Goal: Task Accomplishment & Management: Manage account settings

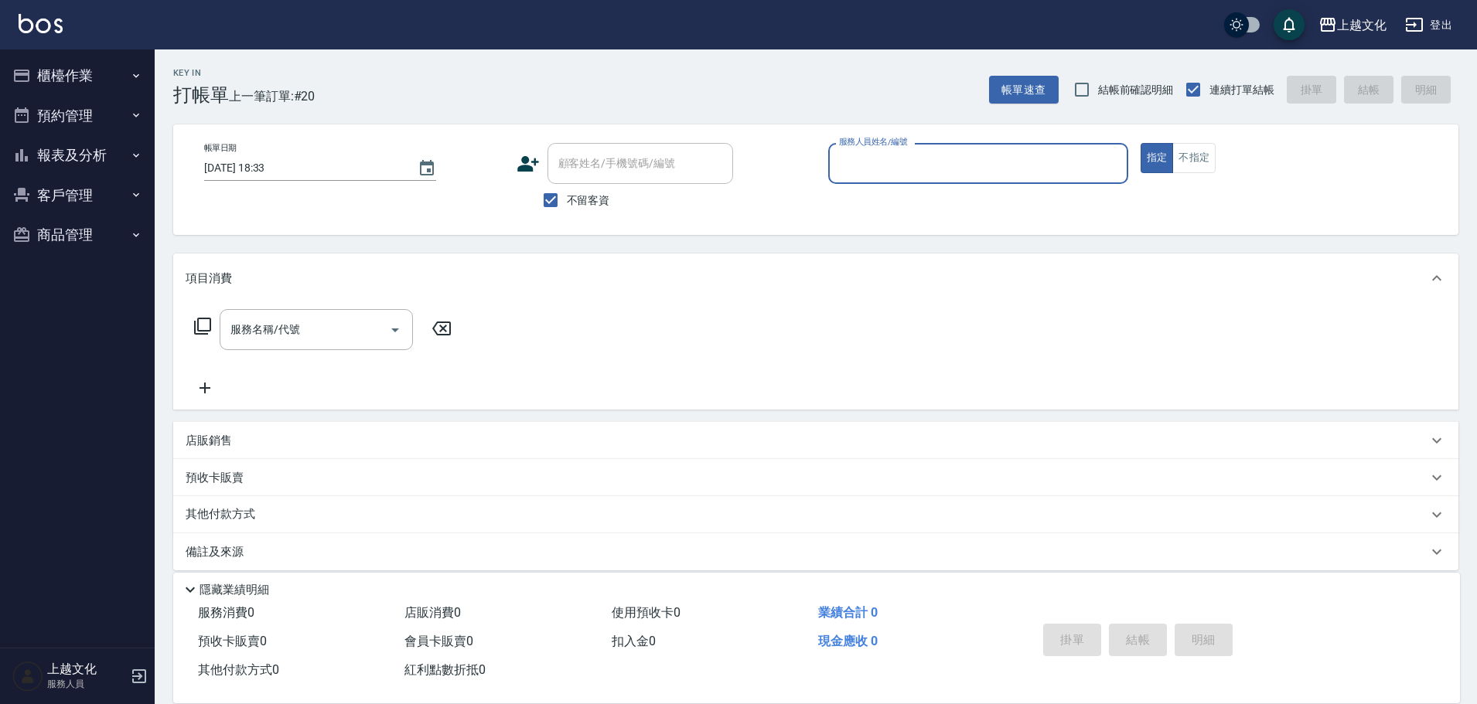
click at [878, 157] on input "服務人員姓名/編號" at bounding box center [978, 163] width 286 height 27
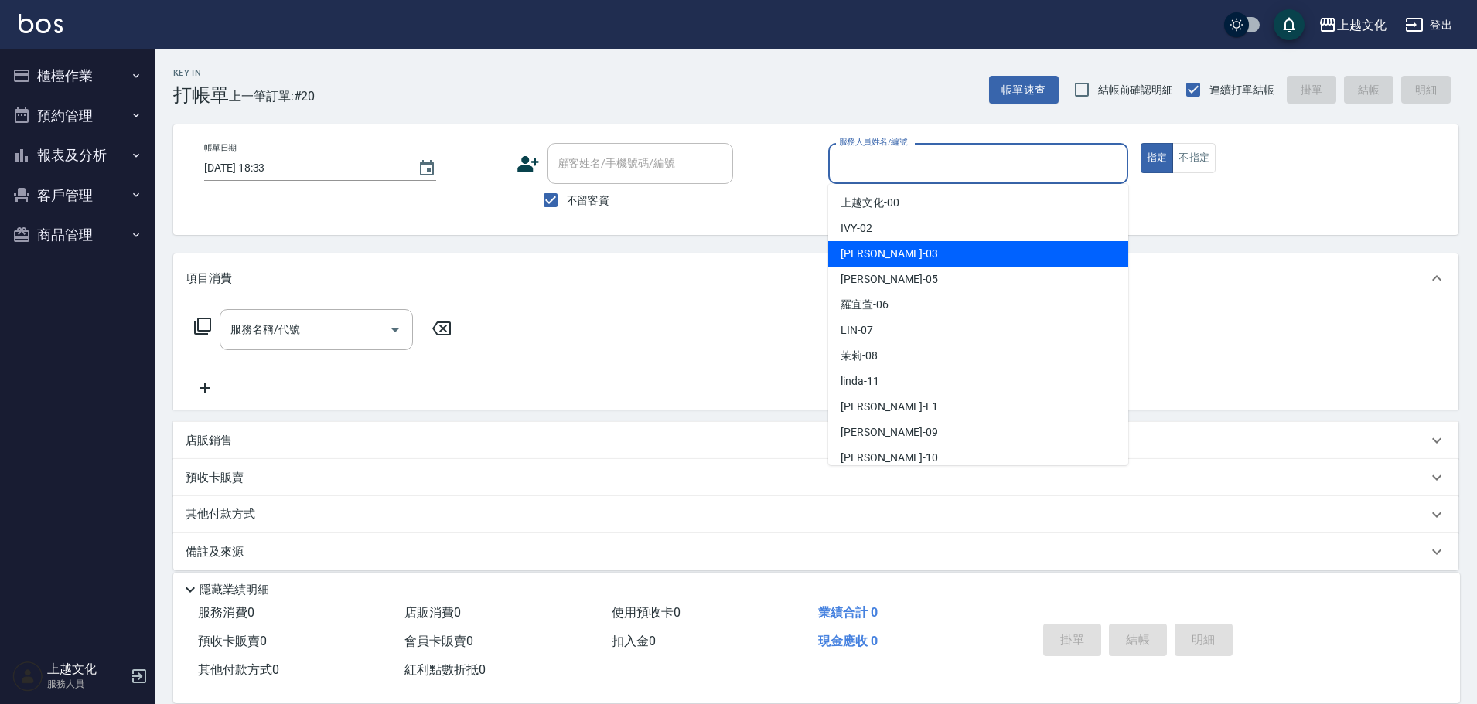
click at [890, 250] on div "[PERSON_NAME] -03" at bounding box center [978, 254] width 300 height 26
type input "[PERSON_NAME]-03"
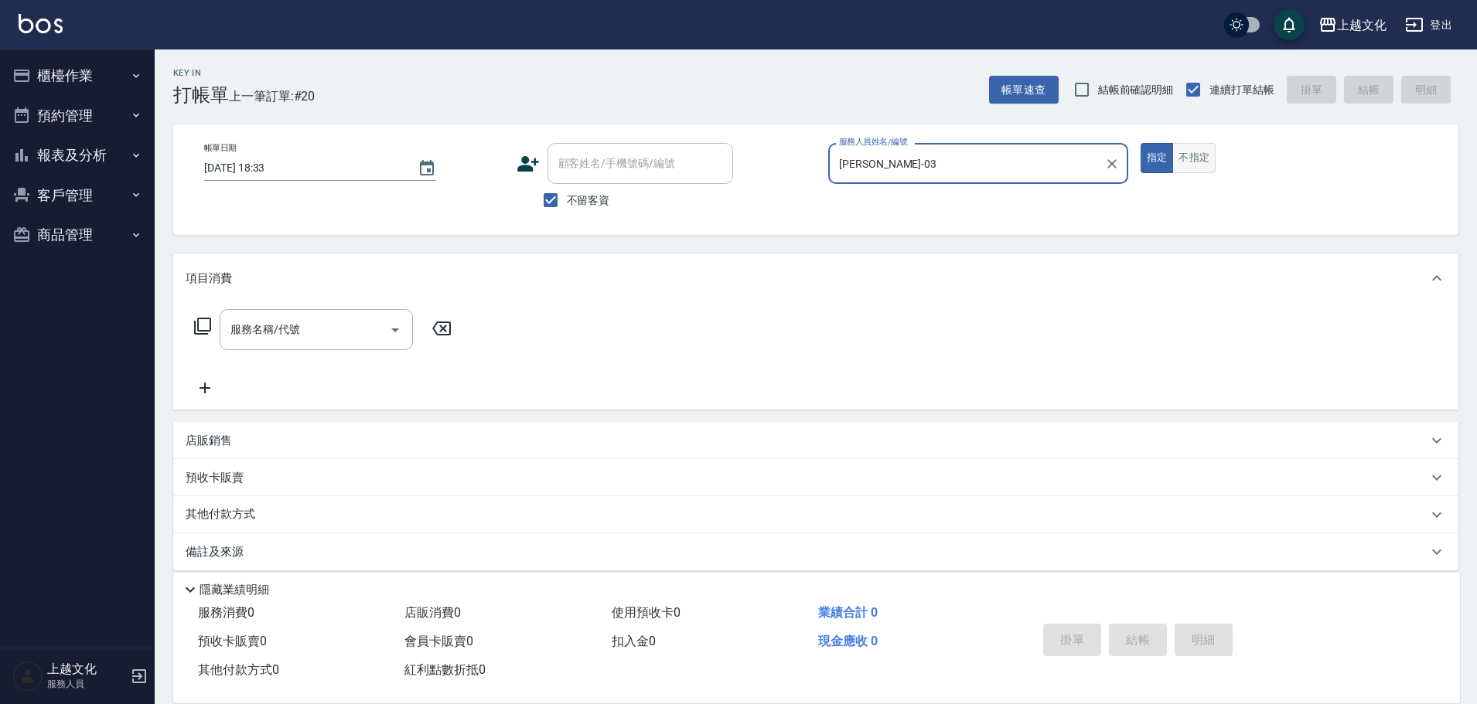
click at [1173, 161] on button "不指定" at bounding box center [1193, 158] width 43 height 30
click at [206, 325] on icon at bounding box center [202, 326] width 19 height 19
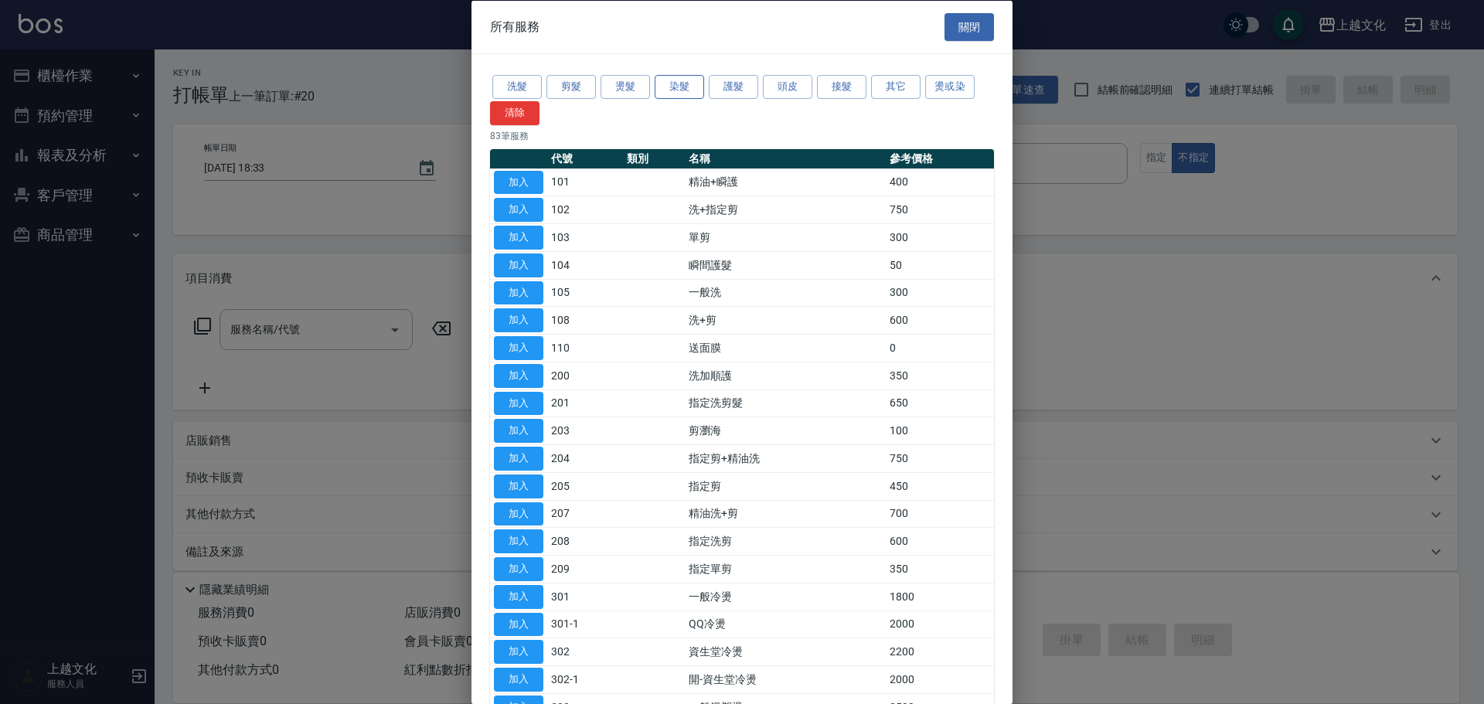
click at [666, 84] on button "染髮" at bounding box center [679, 87] width 49 height 24
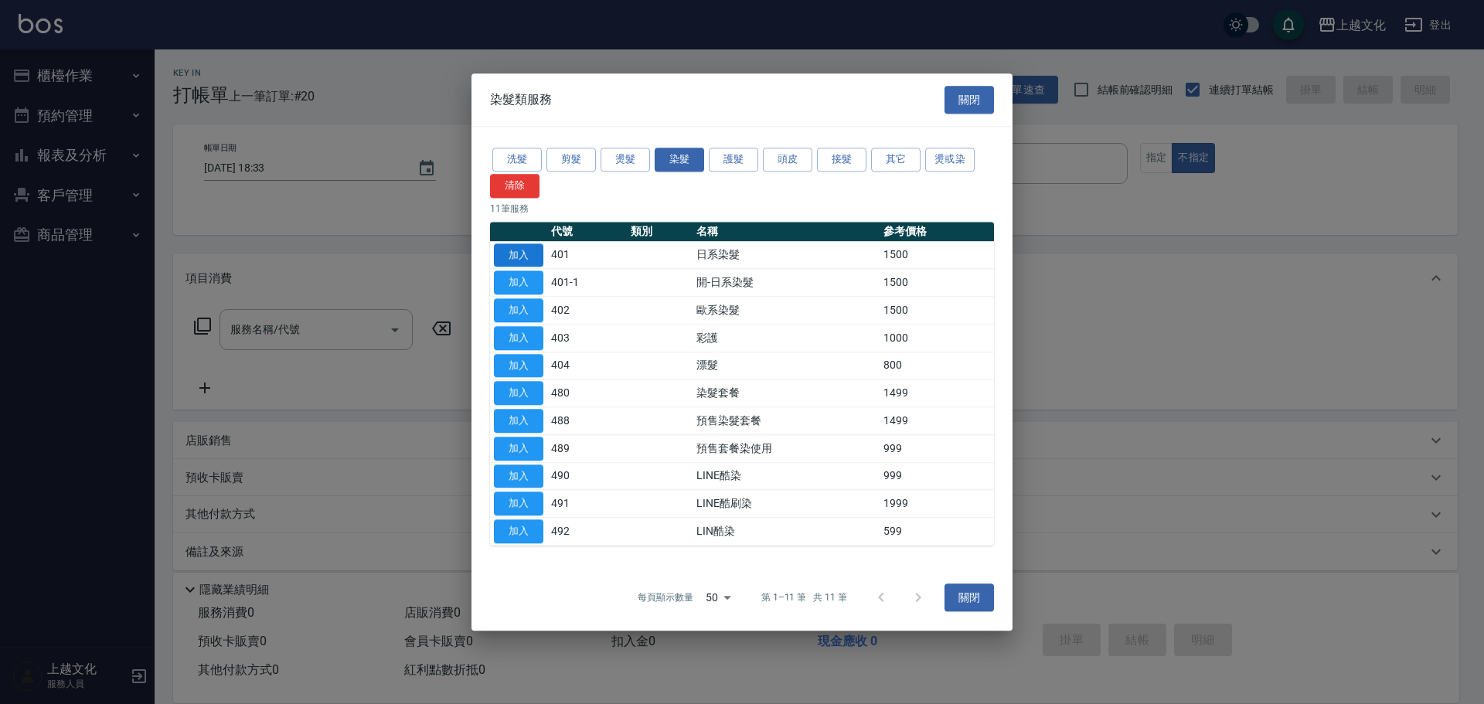
click at [514, 257] on button "加入" at bounding box center [518, 256] width 49 height 24
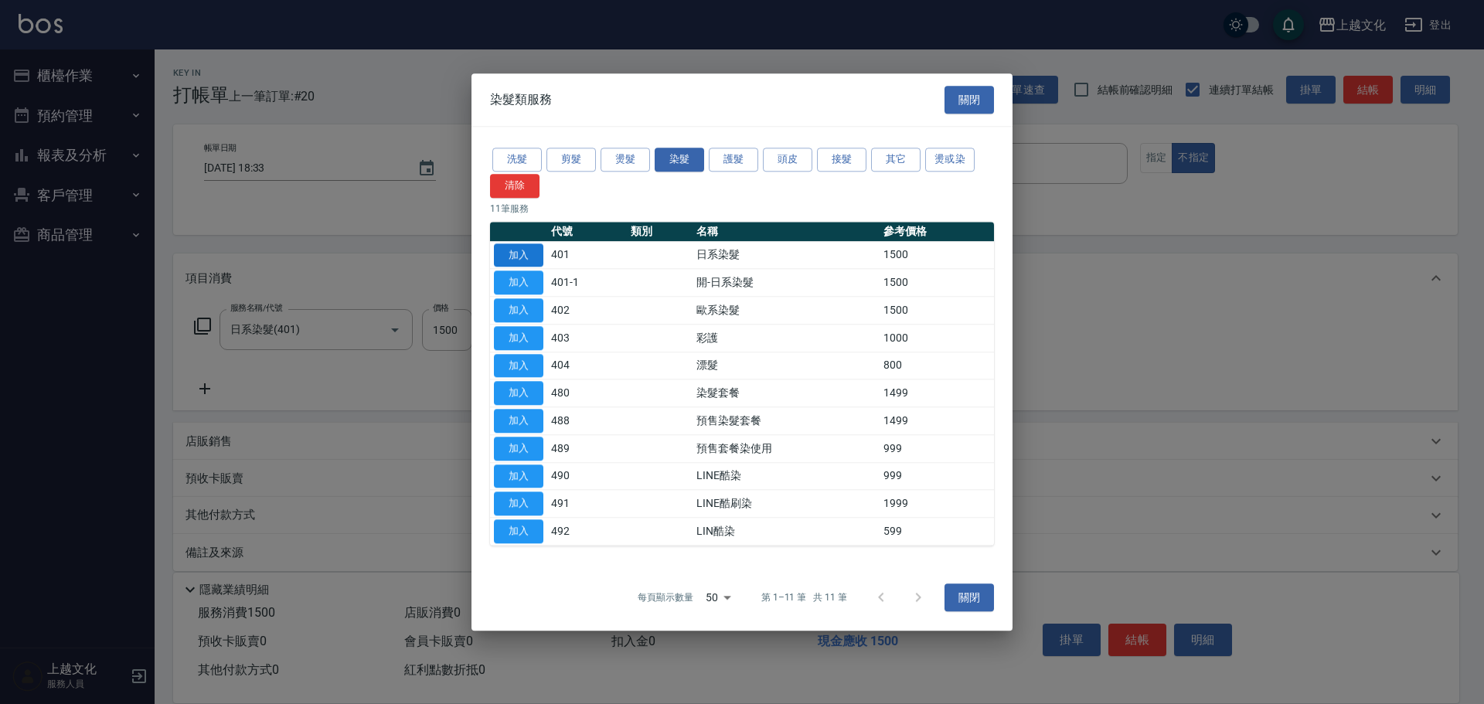
type input "日系染髮(401)"
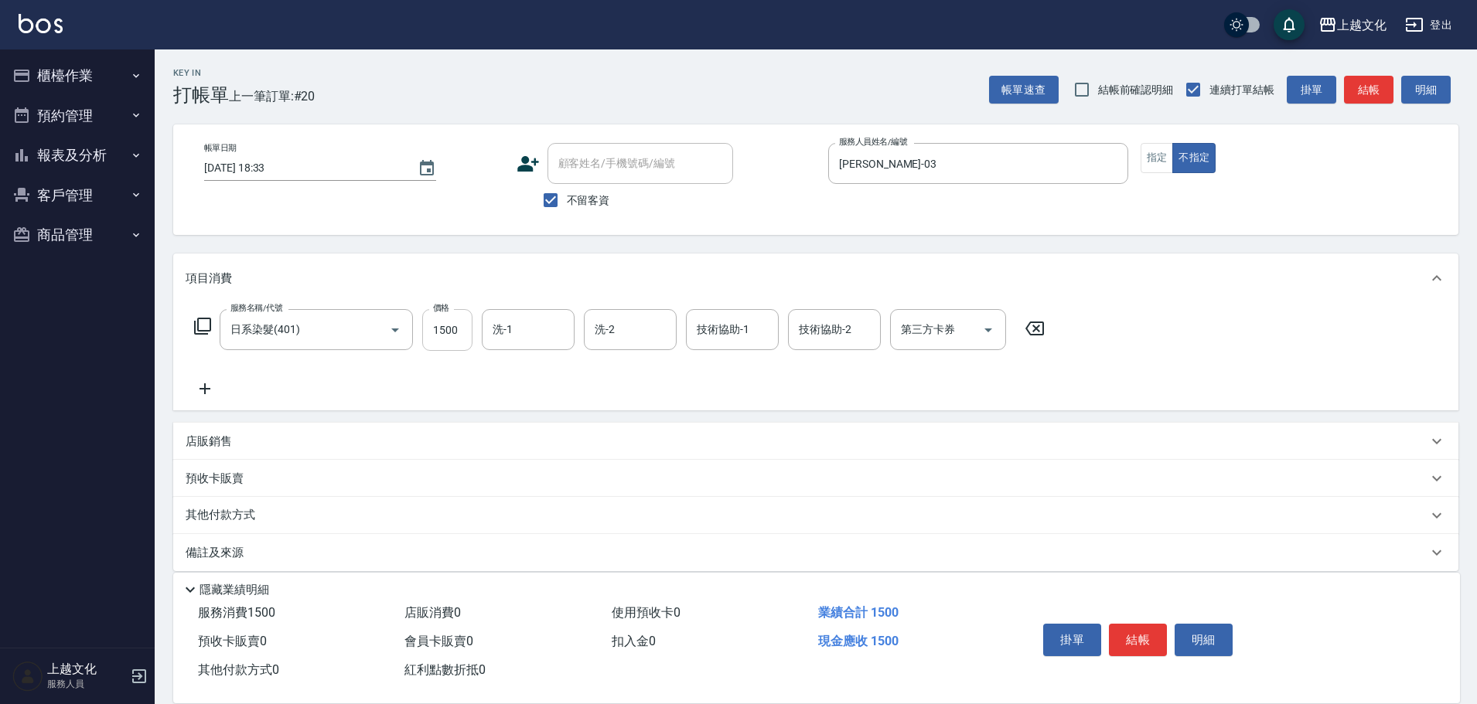
click at [458, 339] on input "1500" at bounding box center [447, 330] width 50 height 42
type input "2000"
click at [1134, 632] on button "結帳" at bounding box center [1138, 640] width 58 height 32
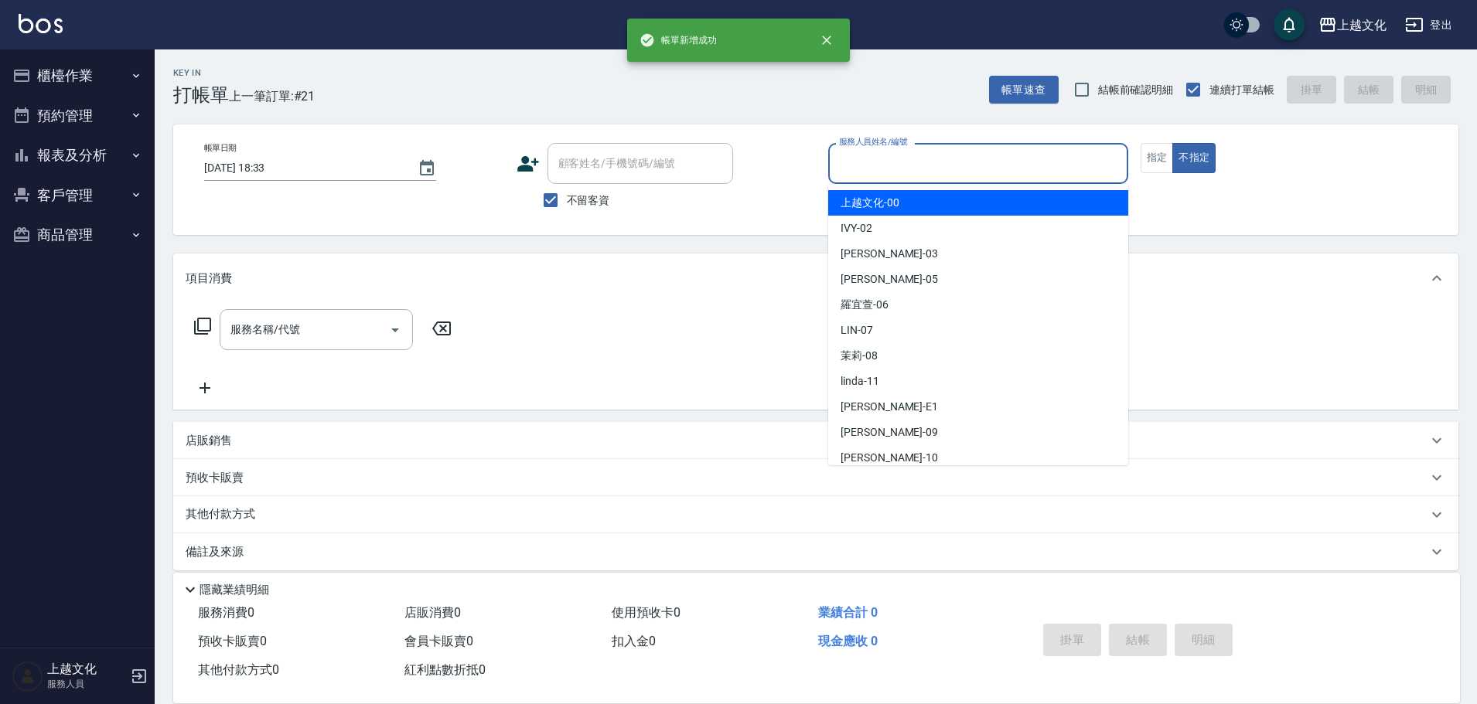
click at [895, 172] on input "服務人員姓名/編號" at bounding box center [978, 163] width 286 height 27
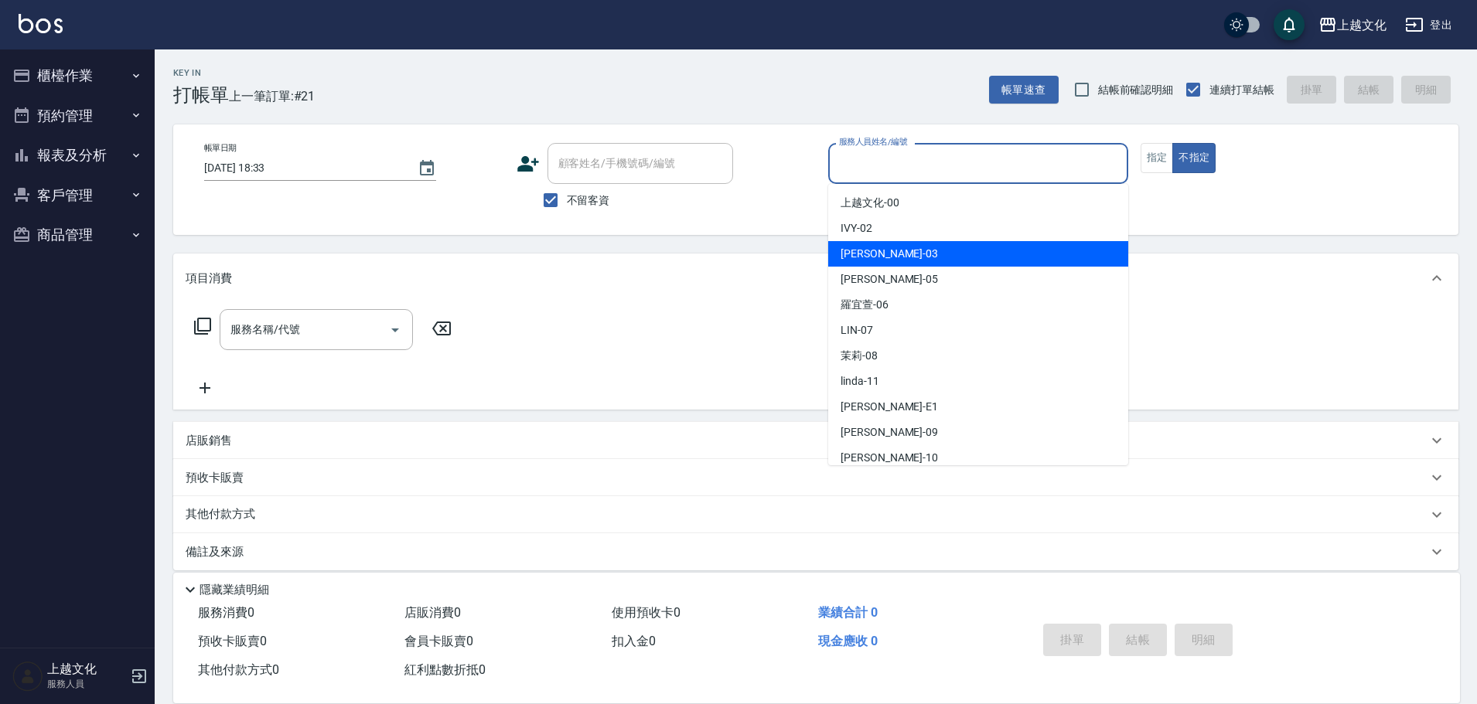
drag, startPoint x: 904, startPoint y: 257, endPoint x: 1065, endPoint y: 186, distance: 175.8
click at [905, 258] on div "kelly -03" at bounding box center [978, 254] width 300 height 26
type input "kelly-03"
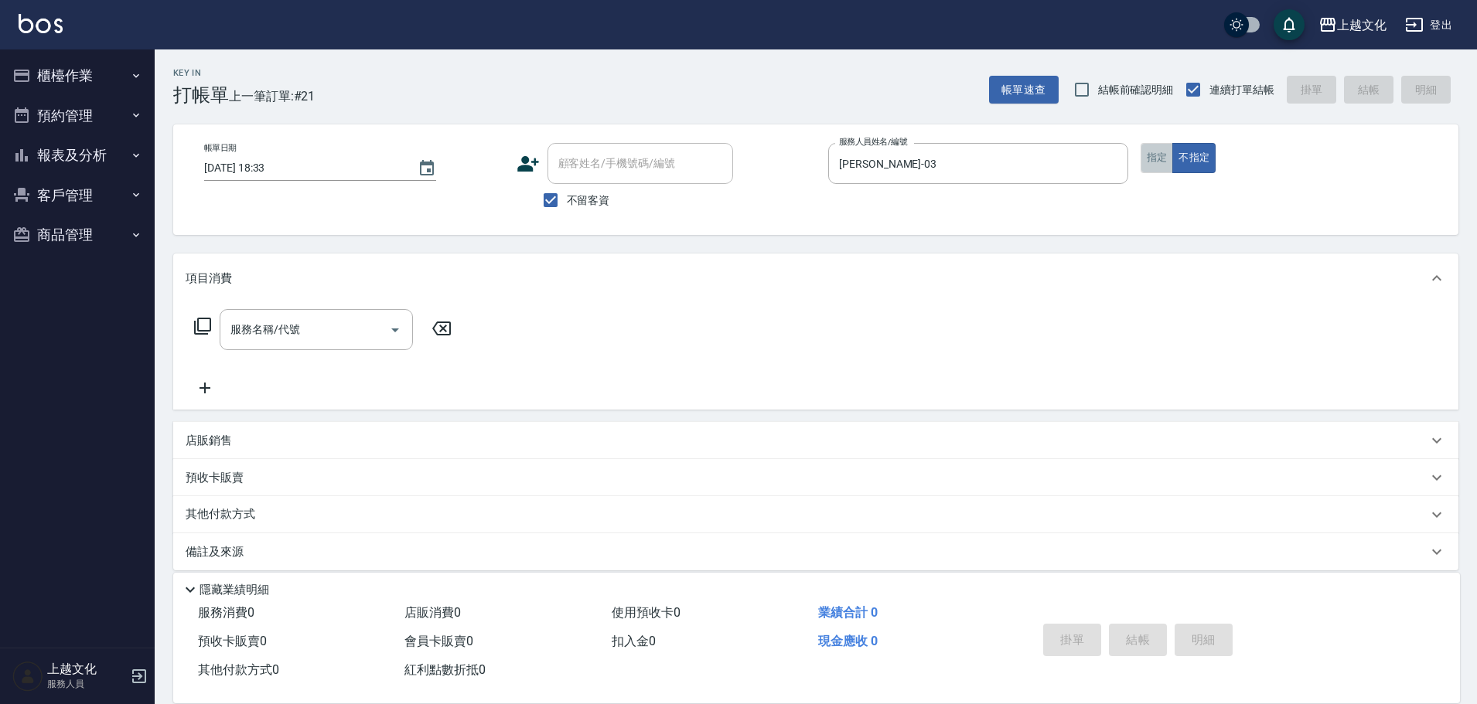
drag, startPoint x: 1153, startPoint y: 163, endPoint x: 530, endPoint y: 166, distance: 623.9
click at [1152, 163] on button "指定" at bounding box center [1156, 158] width 33 height 30
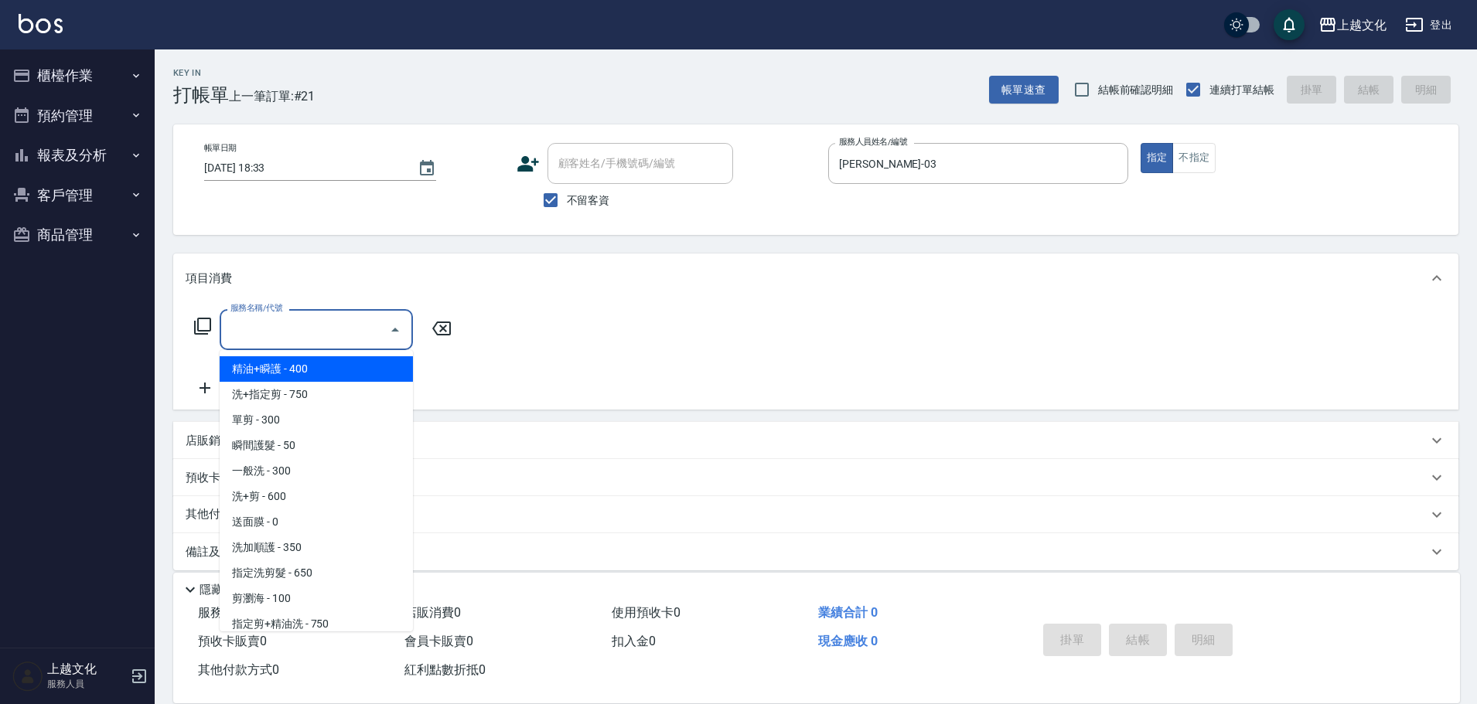
click at [295, 341] on input "服務名稱/代號" at bounding box center [305, 329] width 156 height 27
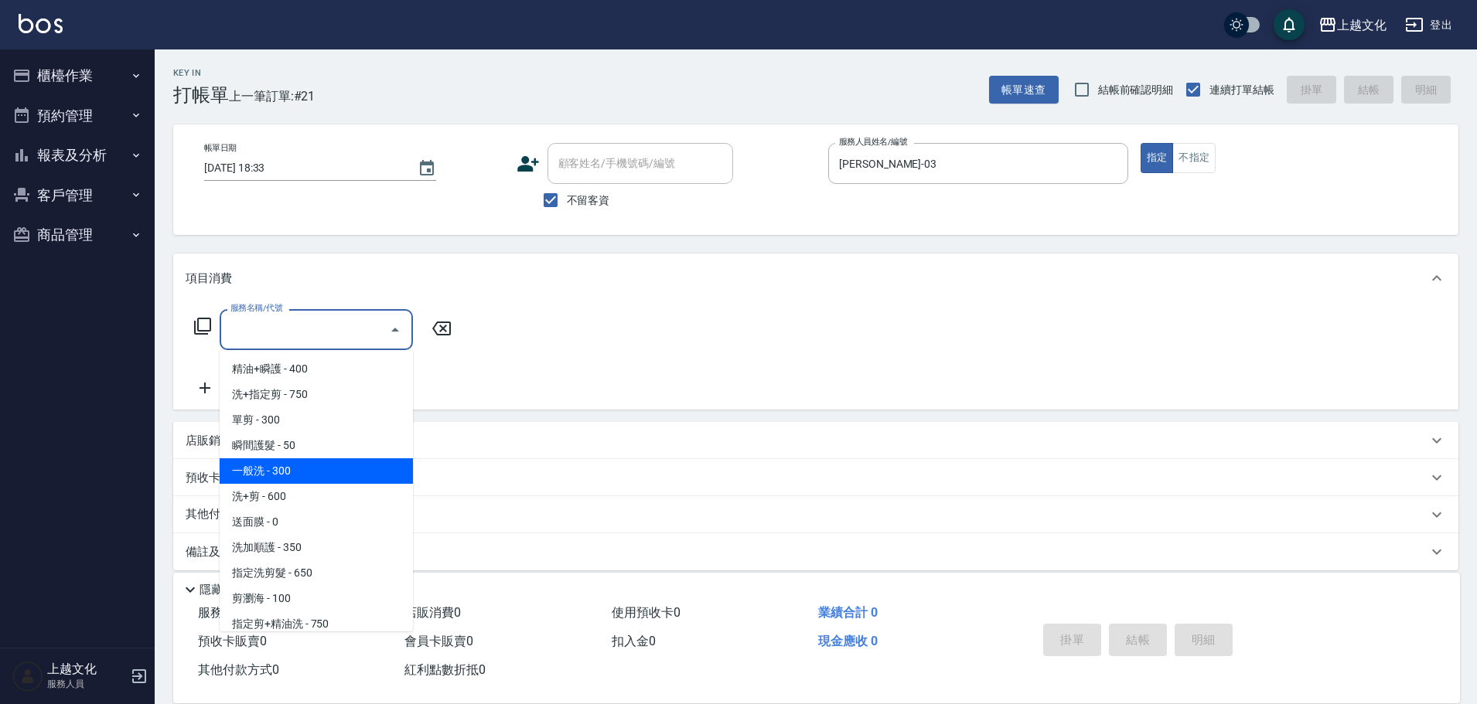
click at [293, 474] on span "一般洗 - 300" at bounding box center [316, 471] width 193 height 26
type input "一般洗(105)"
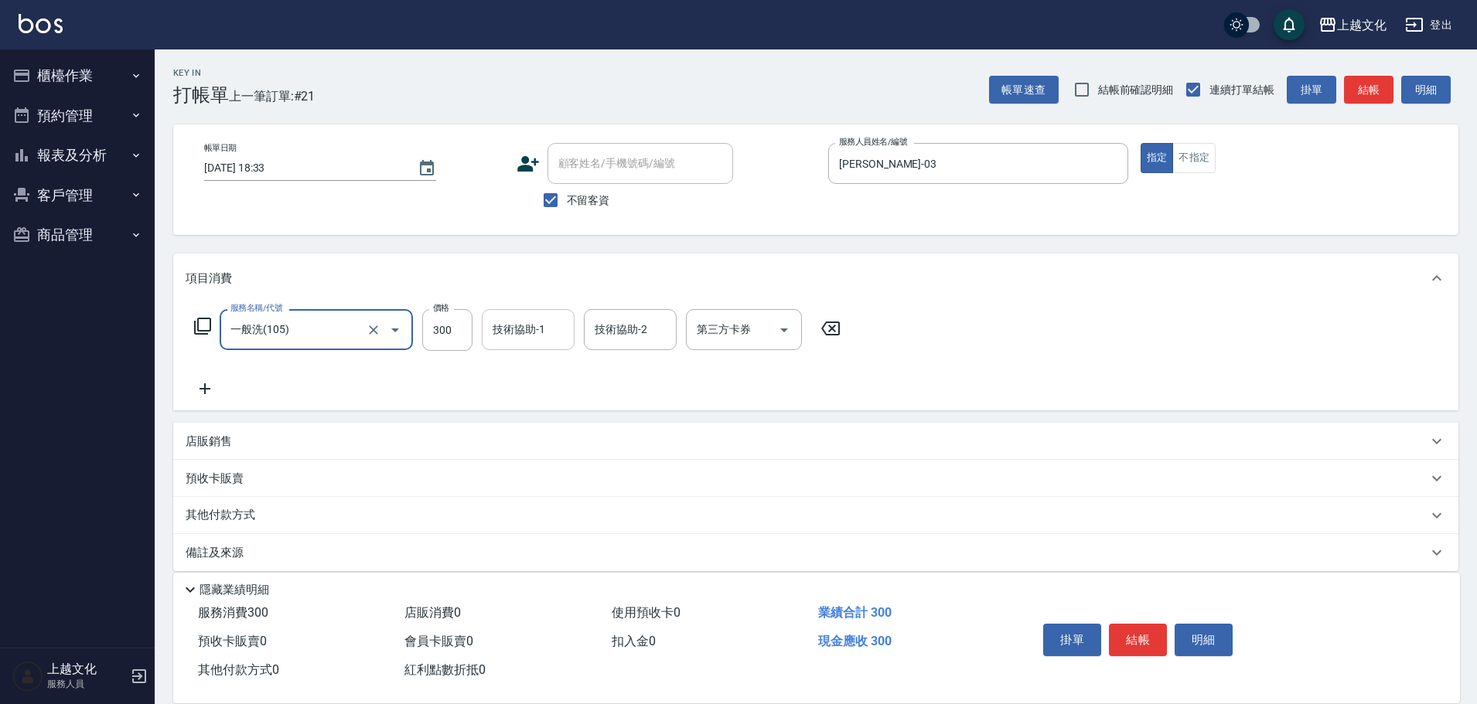
click at [546, 318] on input "技術協助-1" at bounding box center [528, 329] width 79 height 27
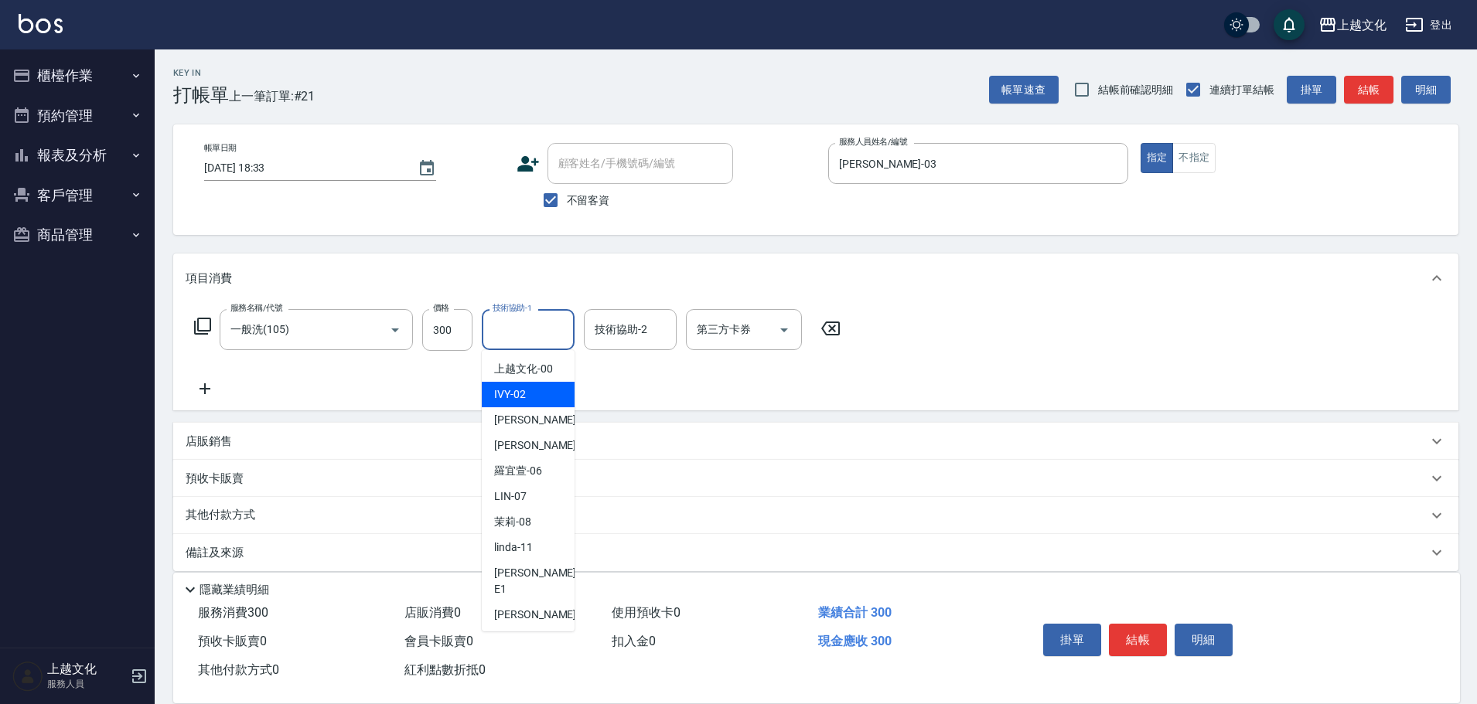
click at [523, 402] on span "IVY -02" at bounding box center [510, 395] width 32 height 16
click at [523, 402] on div "服務名稱/代號 一般洗(105) 服務名稱/代號 價格 300 價格 技術協助-1 技術協助-1 技術協助-2 技術協助-2 第三方卡券 第三方卡券" at bounding box center [815, 356] width 1285 height 107
type input "IVY-02"
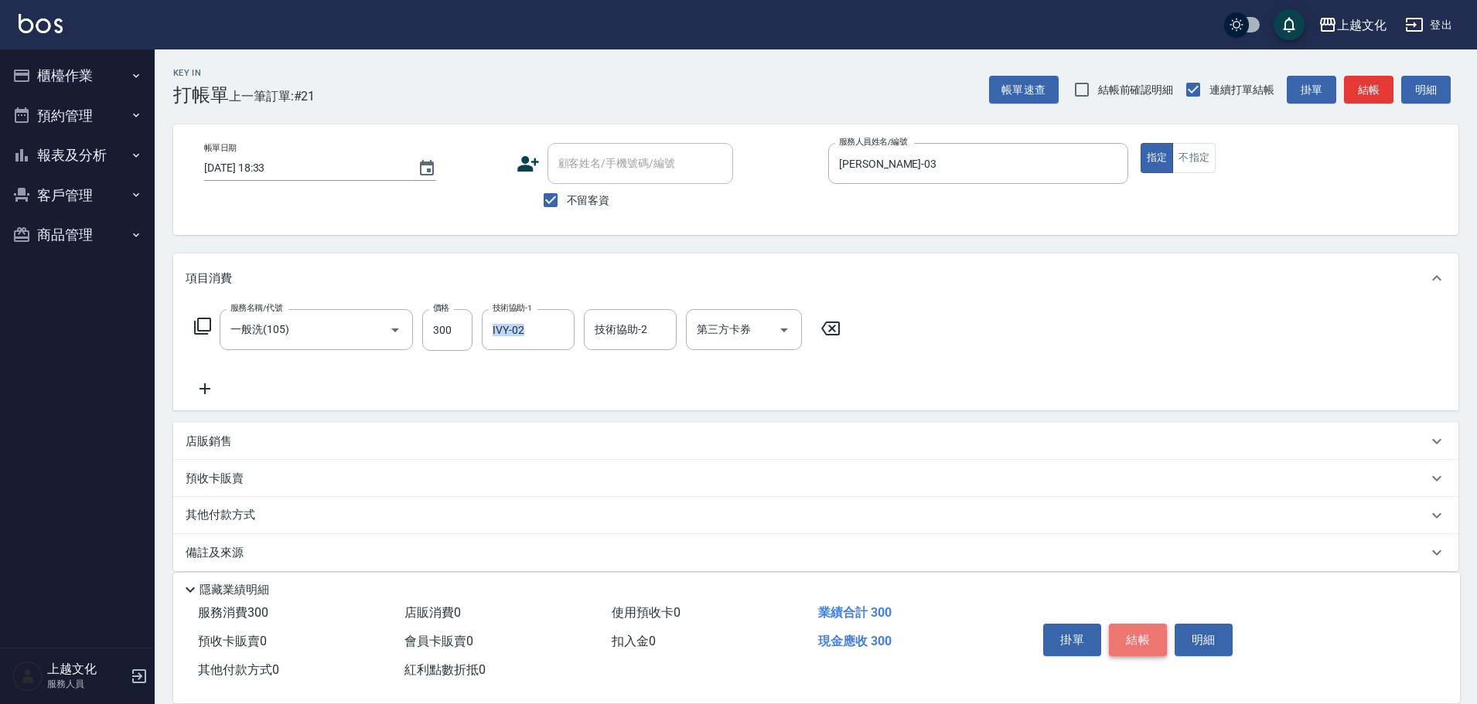
click at [1143, 628] on button "結帳" at bounding box center [1138, 640] width 58 height 32
drag, startPoint x: 1143, startPoint y: 628, endPoint x: 1139, endPoint y: 636, distance: 9.0
click at [1143, 628] on div "掛單 結帳 明細" at bounding box center [1138, 642] width 202 height 49
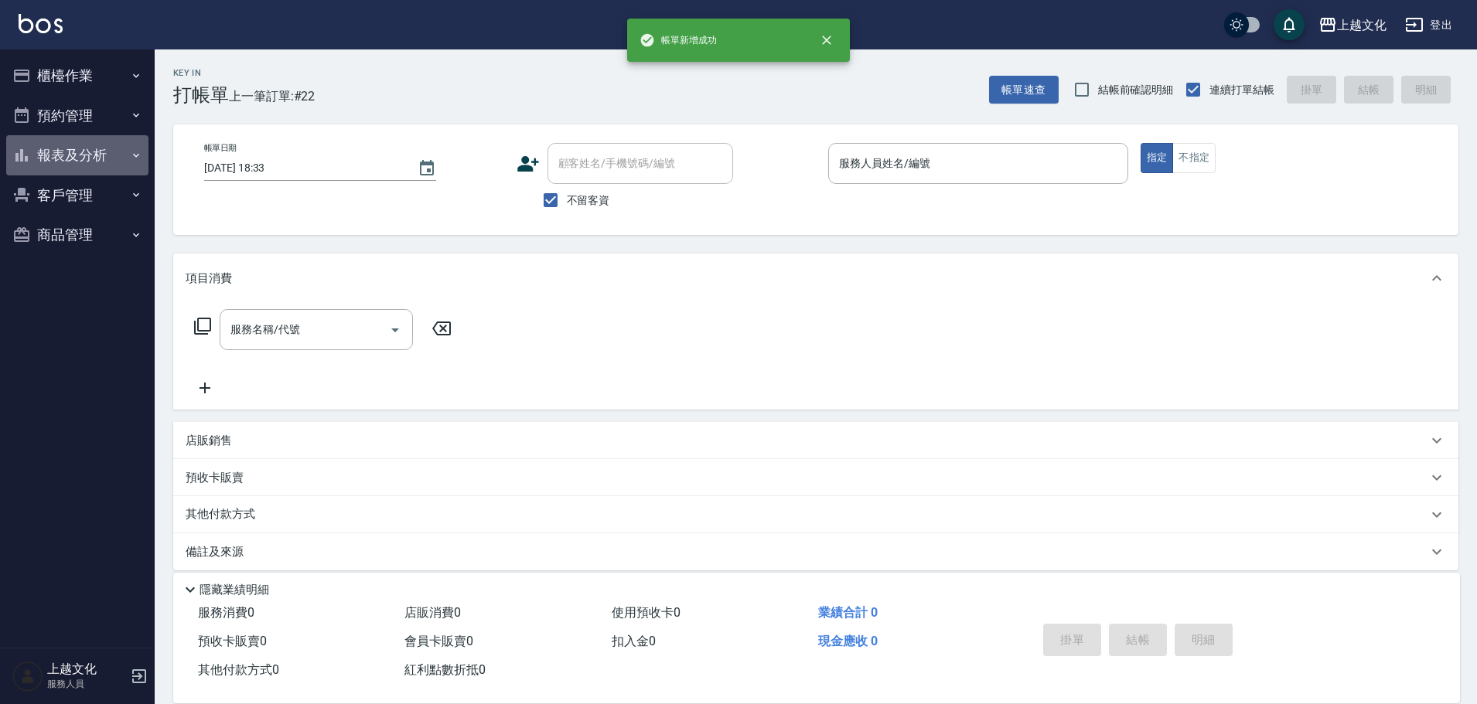
click at [61, 149] on button "報表及分析" at bounding box center [77, 155] width 142 height 40
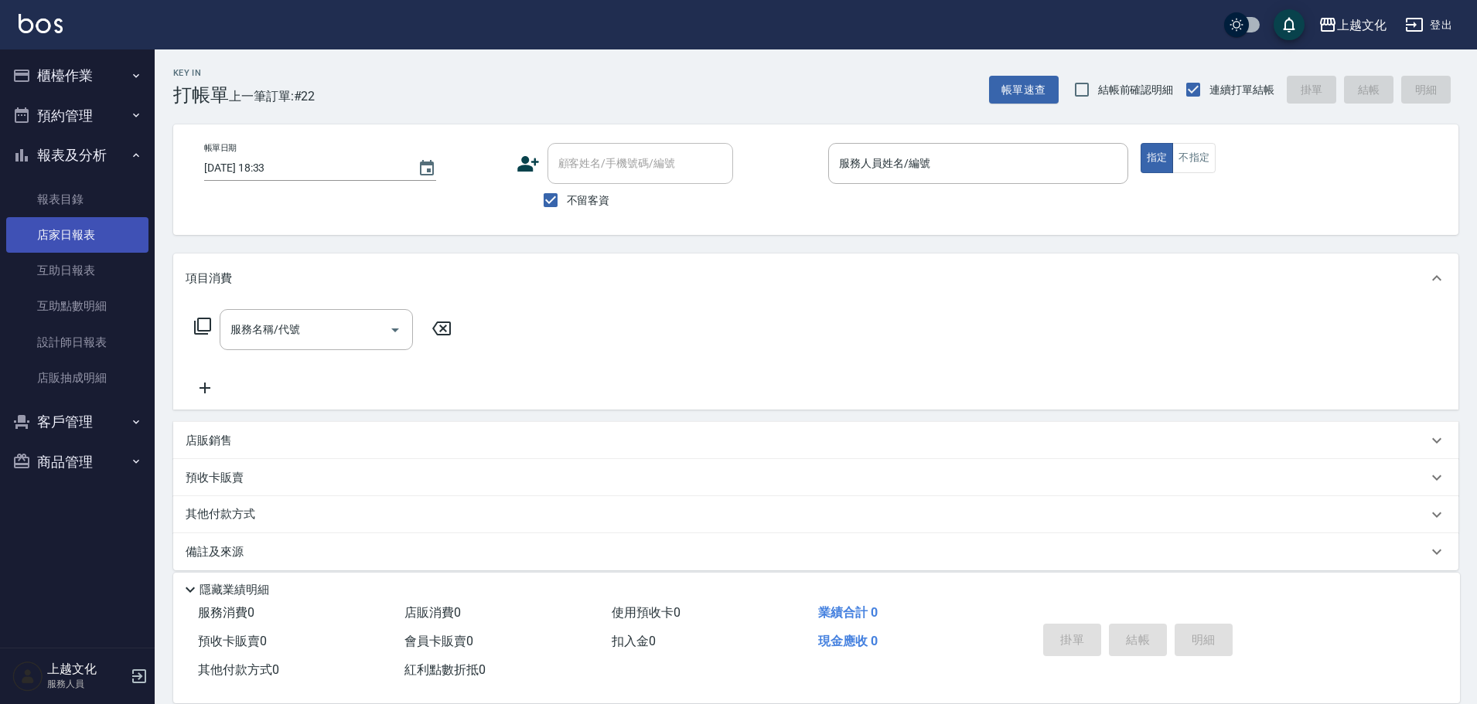
click at [51, 238] on link "店家日報表" at bounding box center [77, 235] width 142 height 36
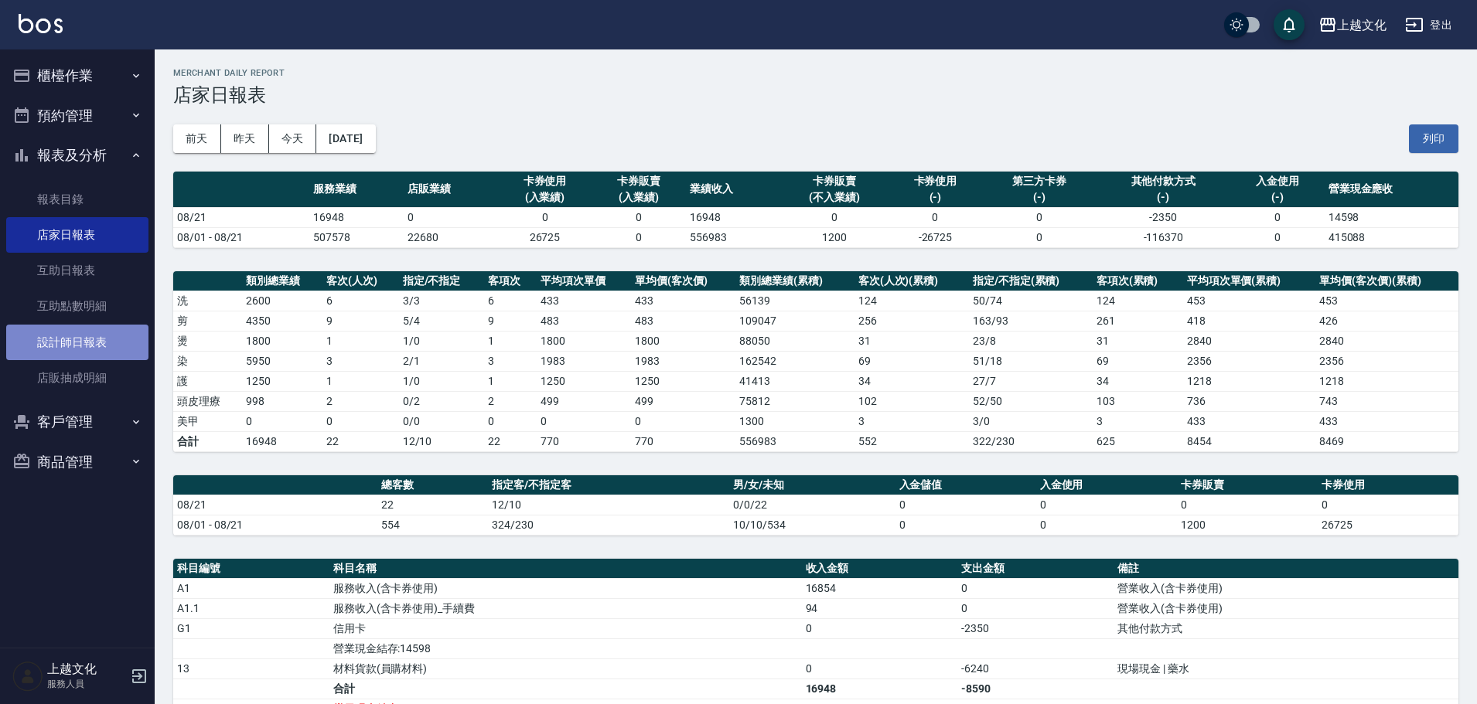
click at [71, 344] on link "設計師日報表" at bounding box center [77, 343] width 142 height 36
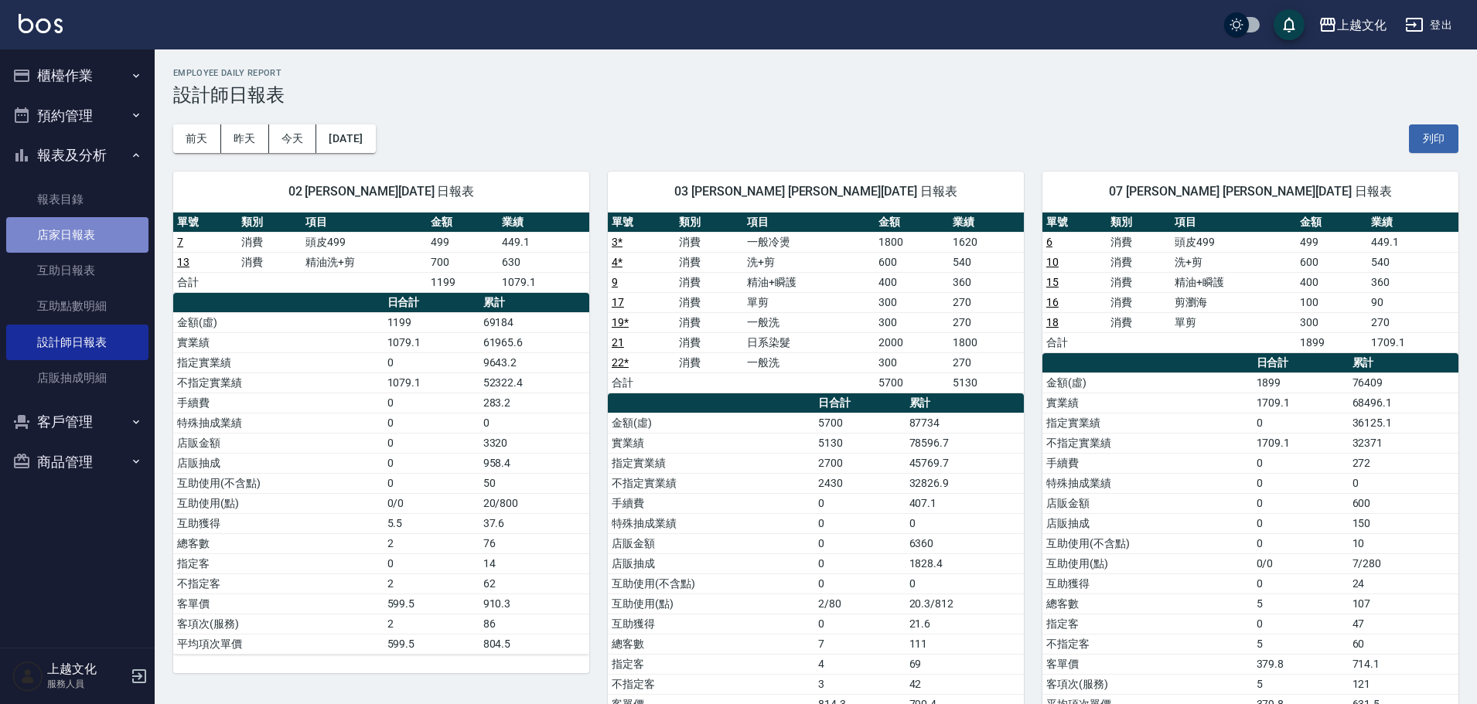
click at [51, 236] on link "店家日報表" at bounding box center [77, 235] width 142 height 36
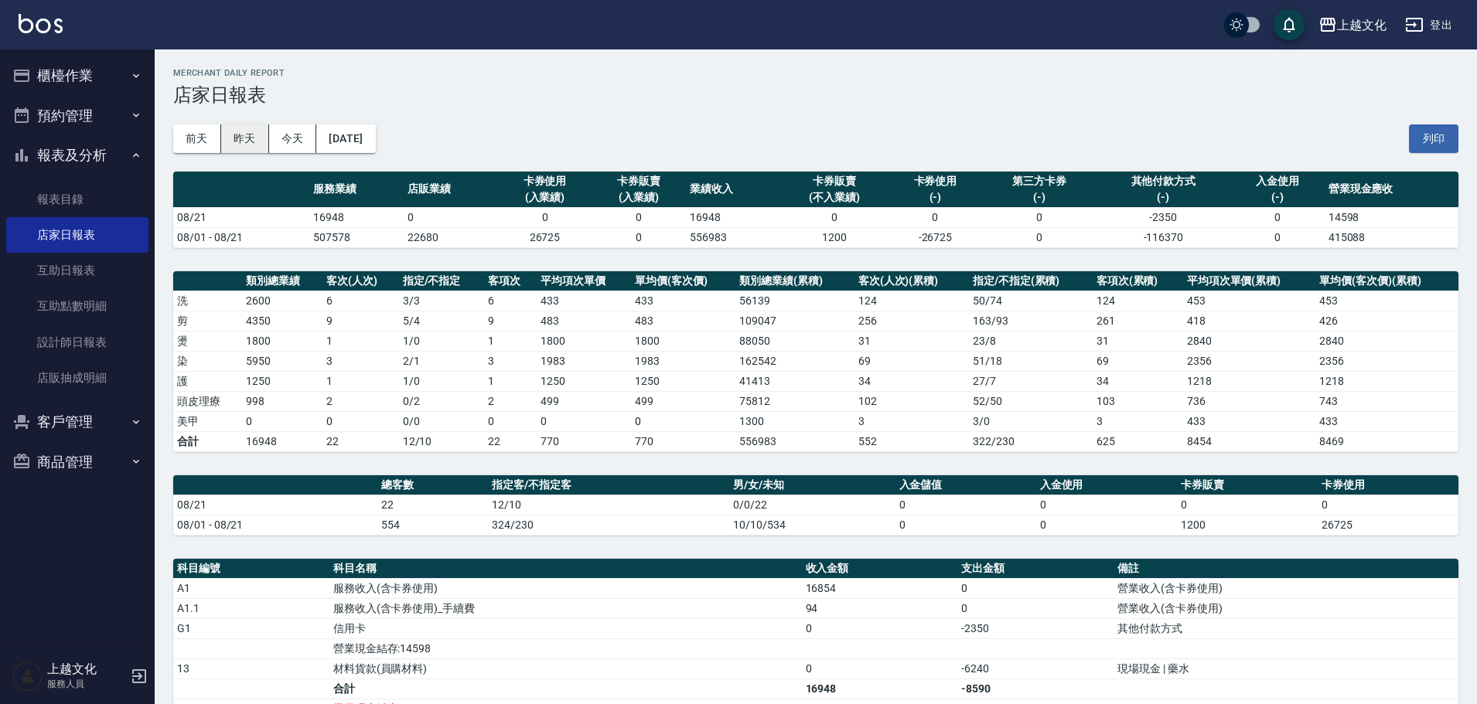
click at [242, 135] on button "昨天" at bounding box center [245, 138] width 48 height 29
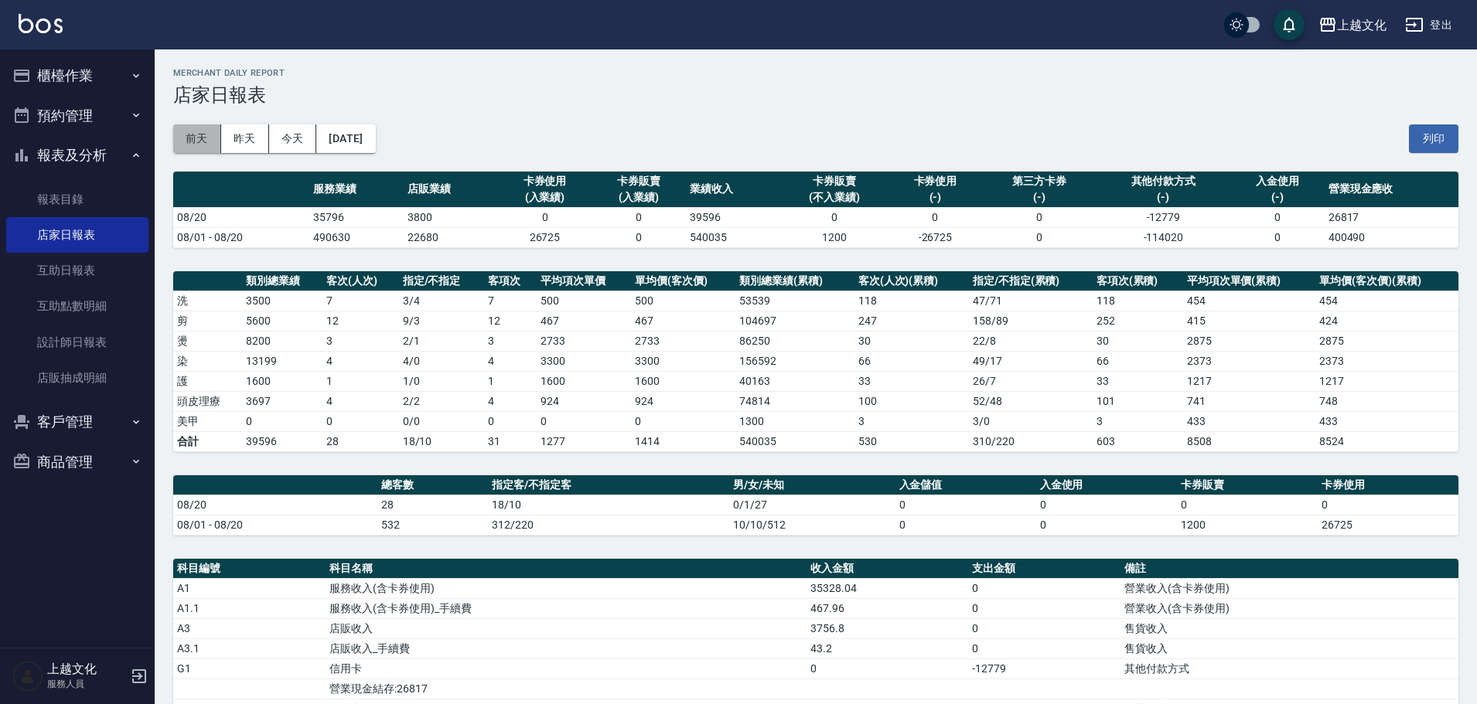
click at [189, 139] on button "前天" at bounding box center [197, 138] width 48 height 29
click at [372, 150] on button "2025/08/19" at bounding box center [345, 138] width 59 height 29
click at [375, 148] on button "2025/08/19" at bounding box center [345, 138] width 59 height 29
click at [374, 141] on button "2025/08/19" at bounding box center [345, 138] width 59 height 29
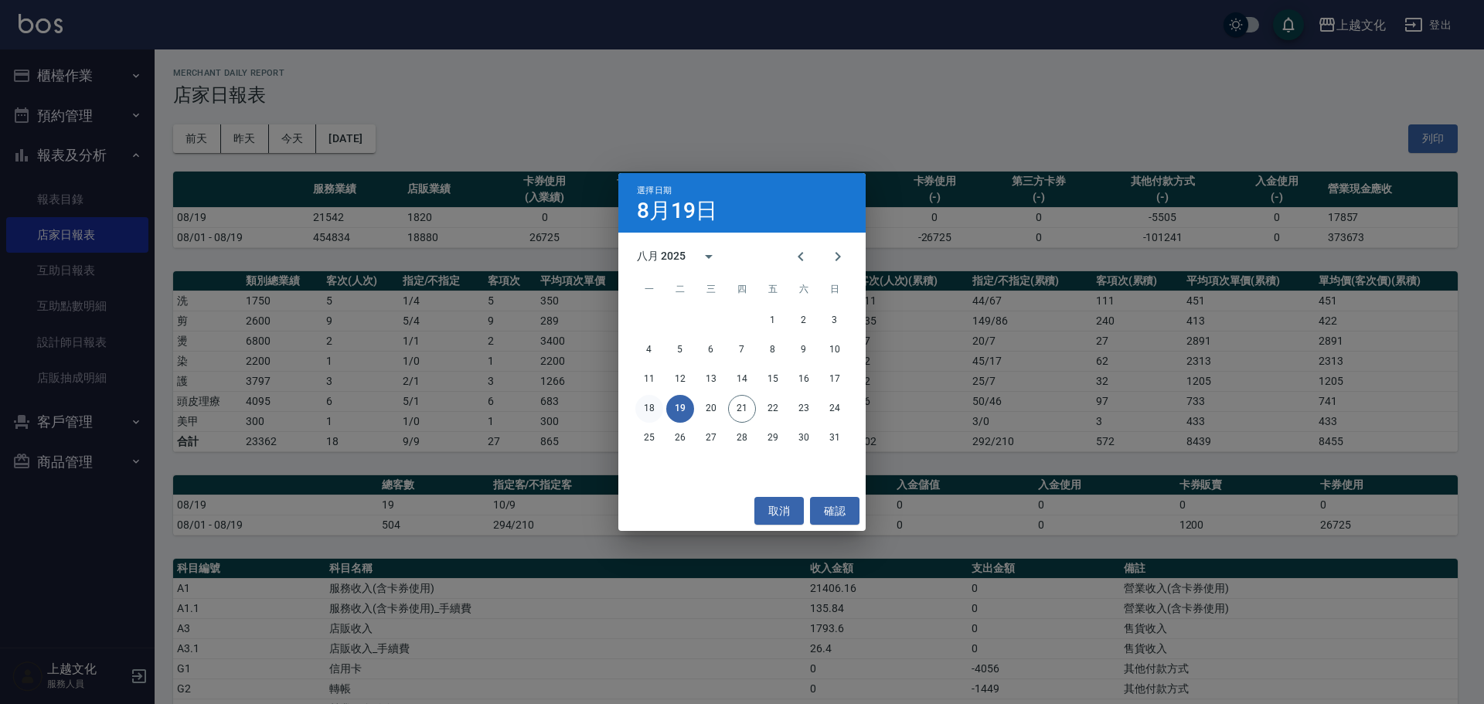
click at [652, 407] on button "18" at bounding box center [649, 409] width 28 height 28
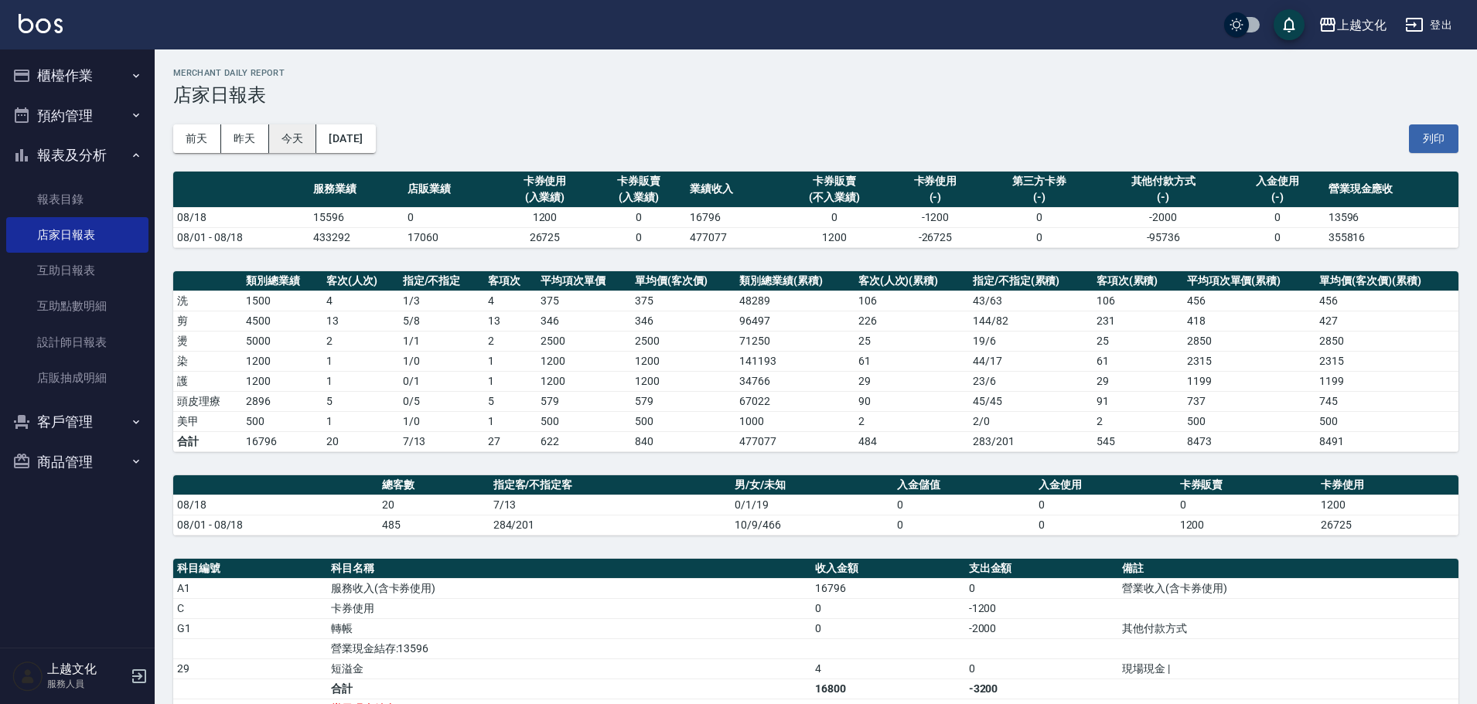
click at [301, 145] on button "今天" at bounding box center [293, 138] width 48 height 29
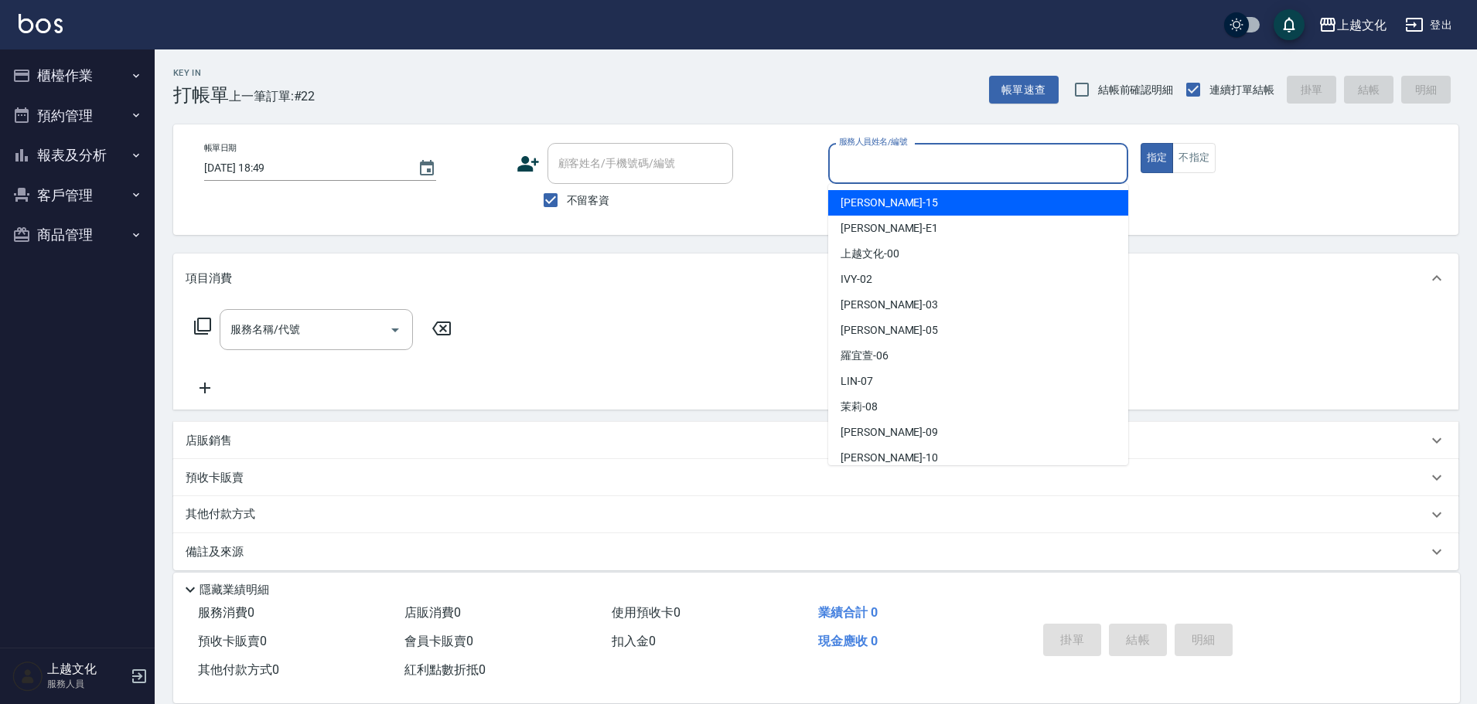
click at [927, 169] on input "服務人員姓名/編號" at bounding box center [978, 163] width 286 height 27
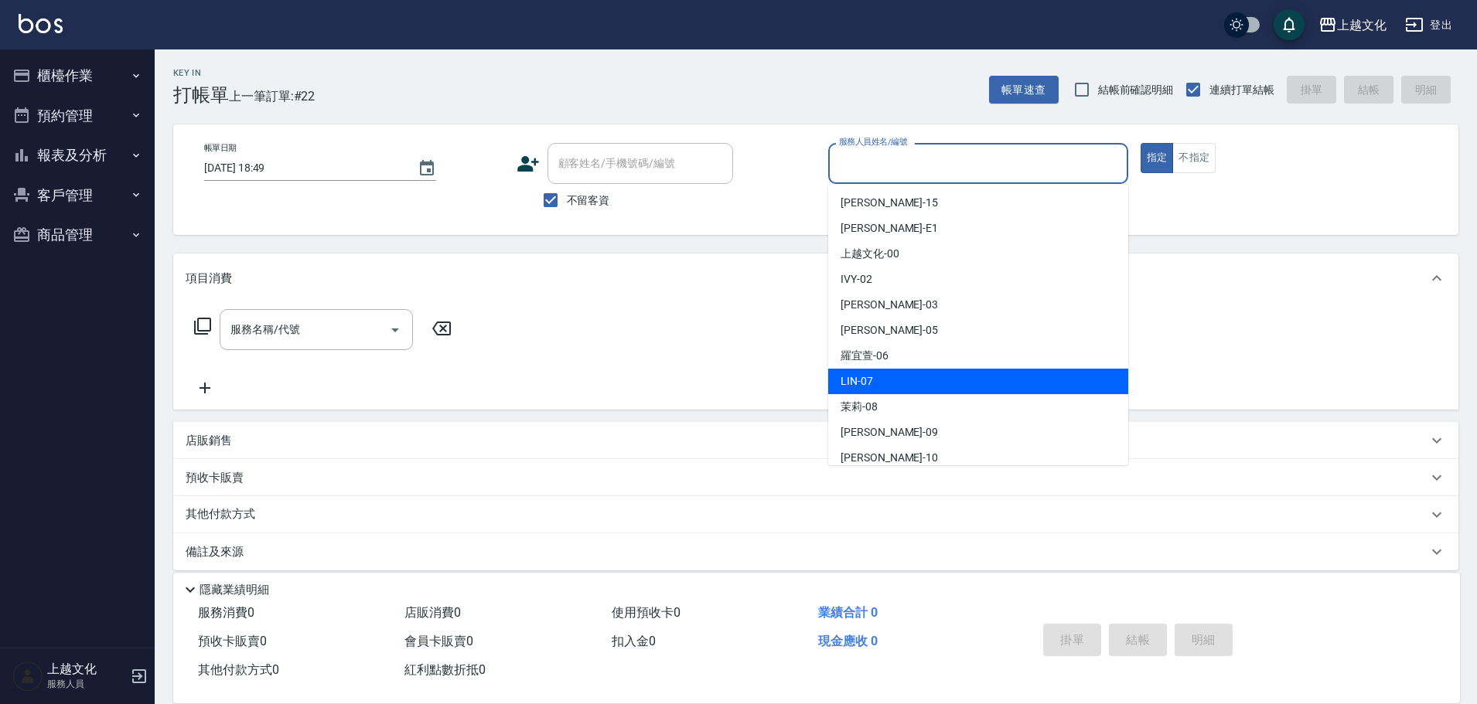
click at [907, 391] on div "LIN -07" at bounding box center [978, 382] width 300 height 26
type input "LIN-07"
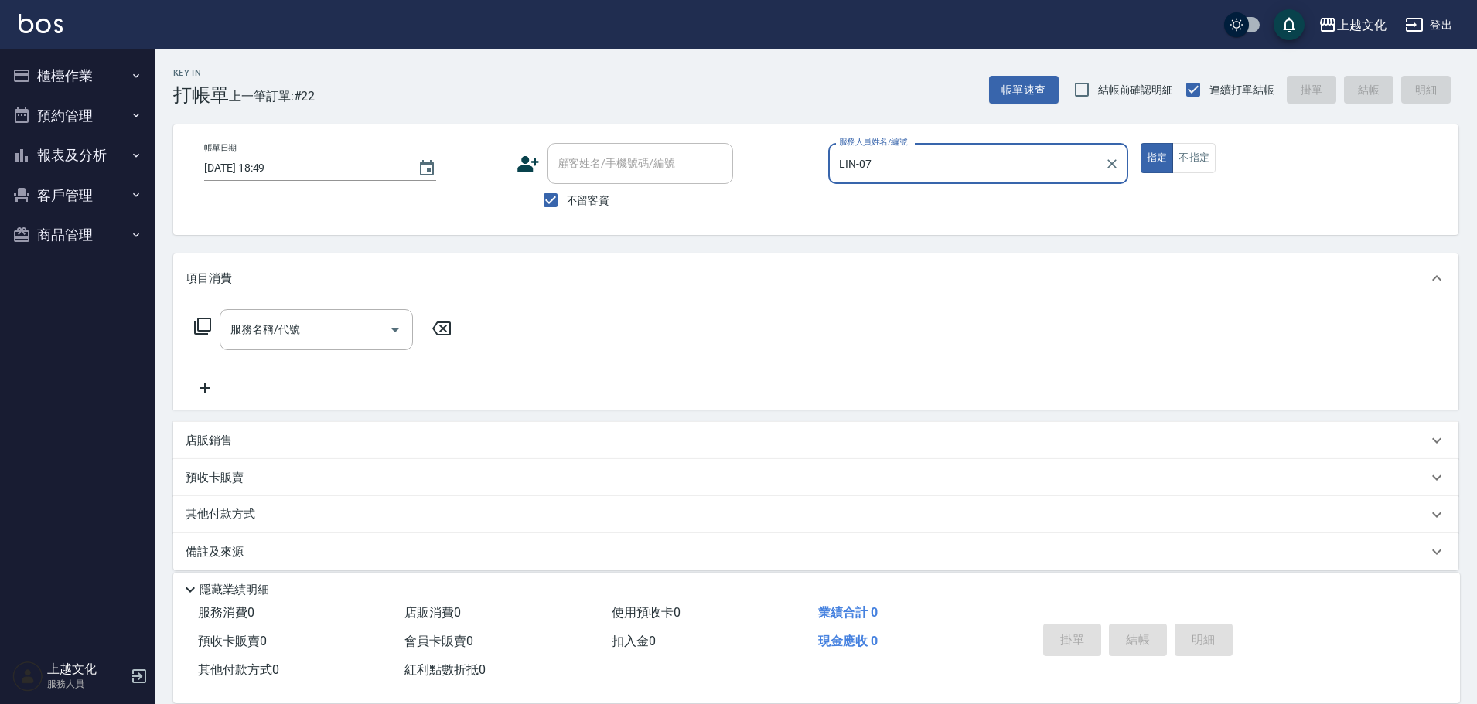
click at [209, 326] on icon at bounding box center [202, 326] width 19 height 19
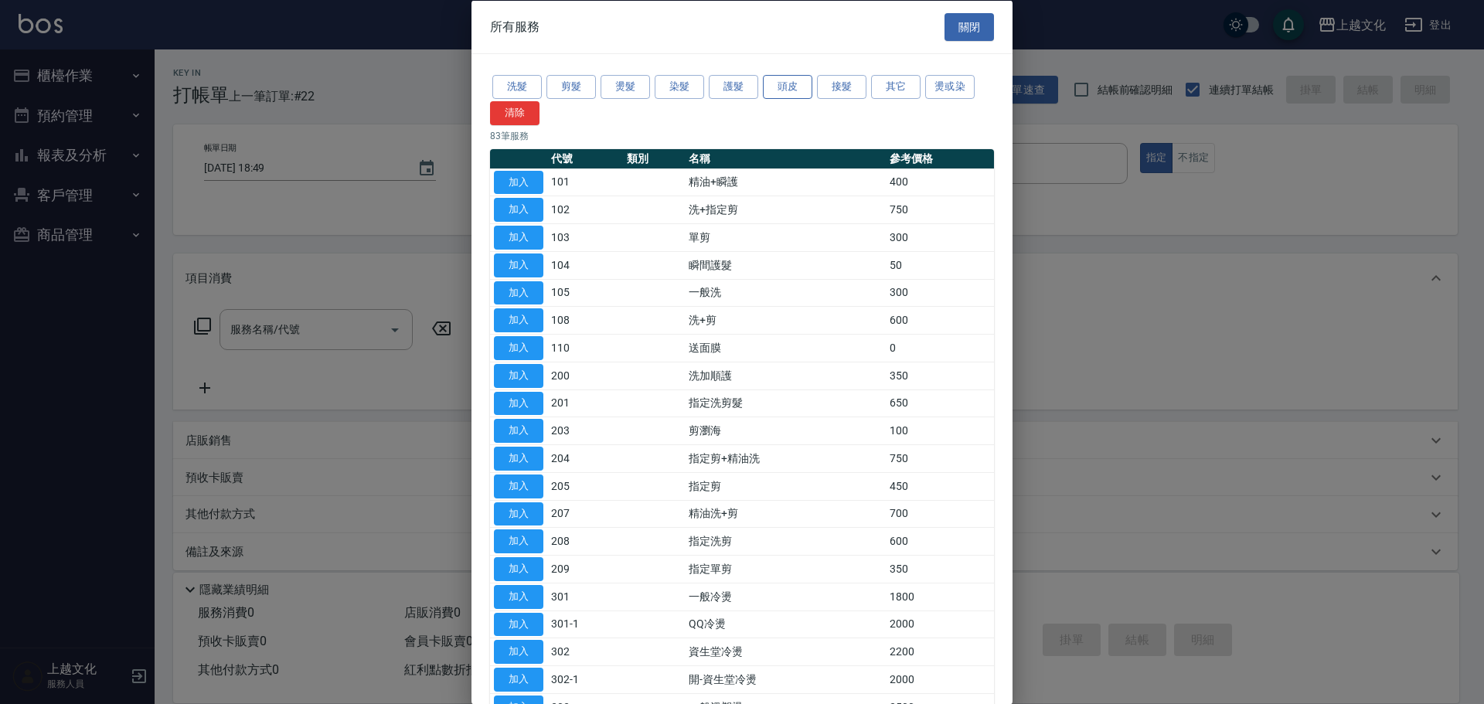
click at [798, 89] on button "頭皮" at bounding box center [787, 87] width 49 height 24
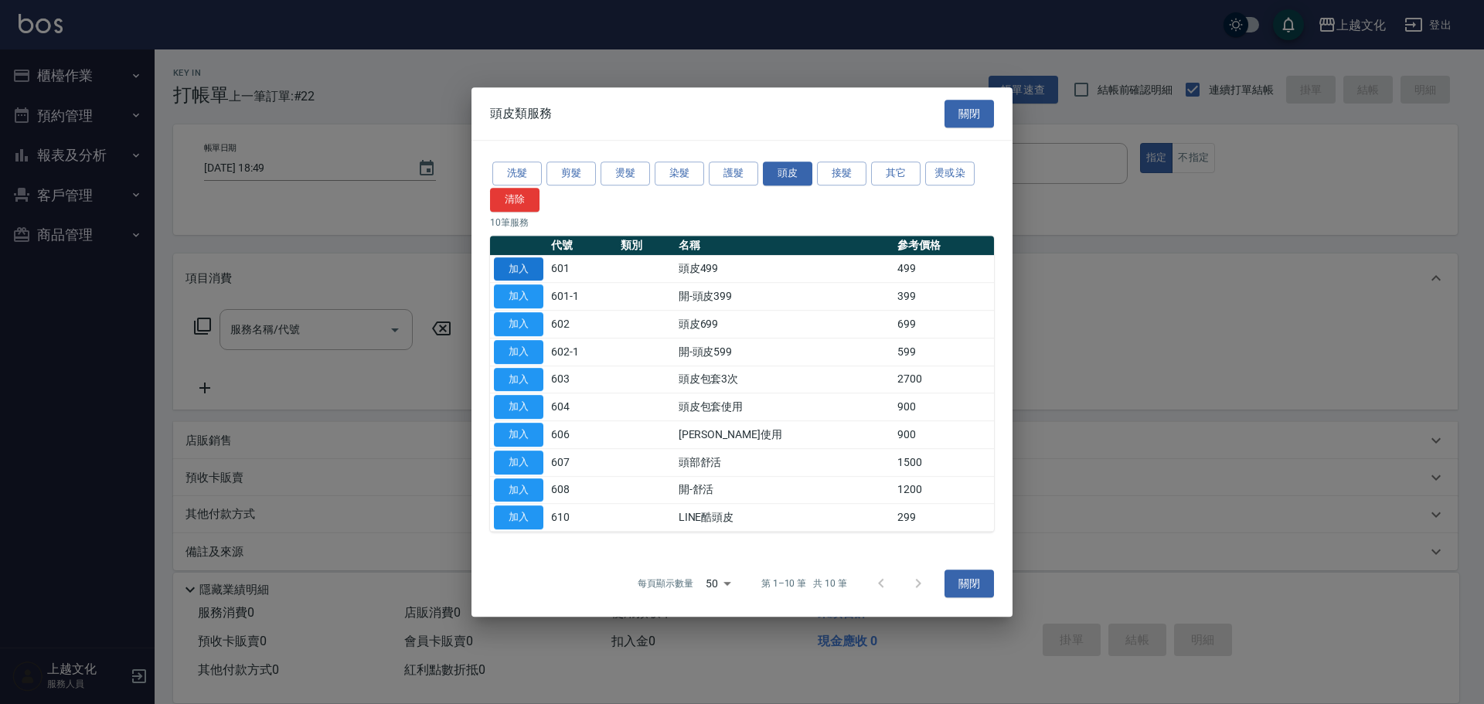
click at [519, 271] on button "加入" at bounding box center [518, 269] width 49 height 24
type input "頭皮499(601)"
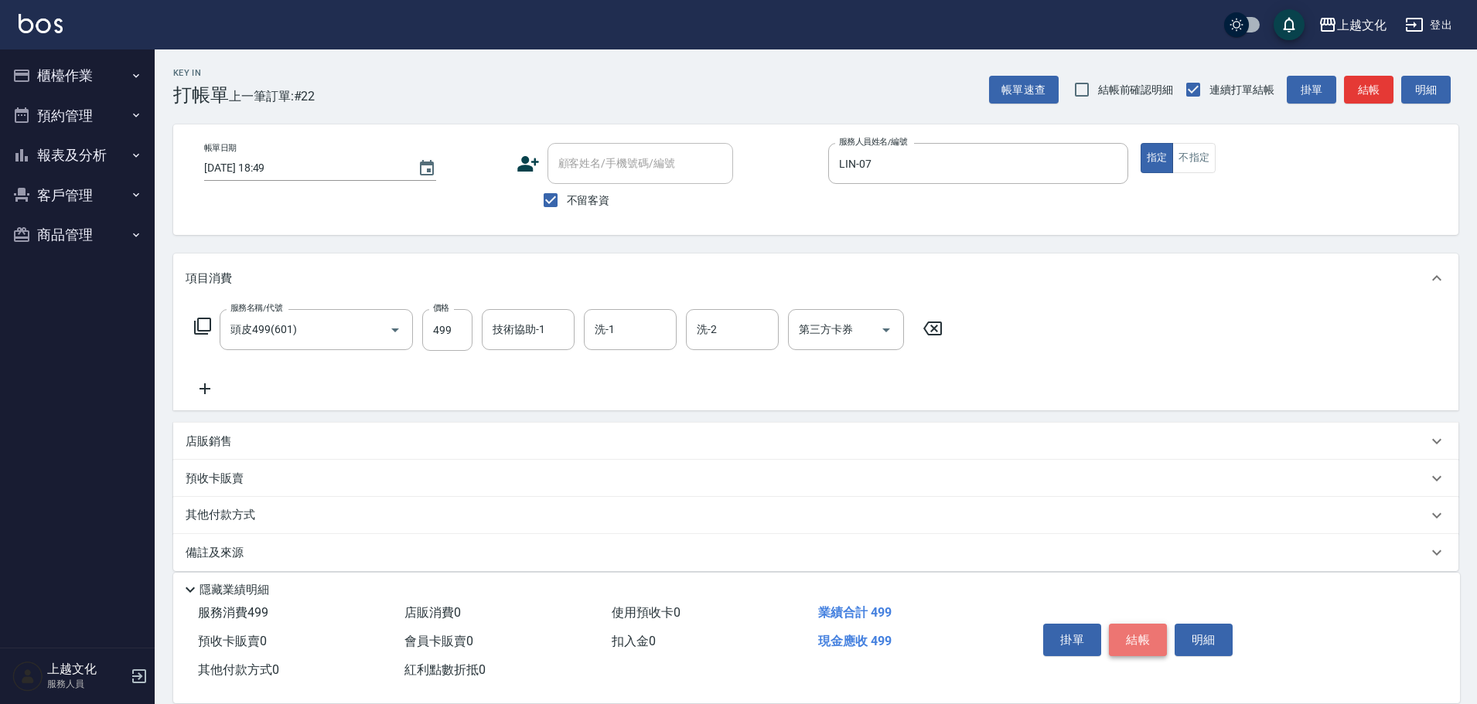
click at [1119, 634] on button "結帳" at bounding box center [1138, 640] width 58 height 32
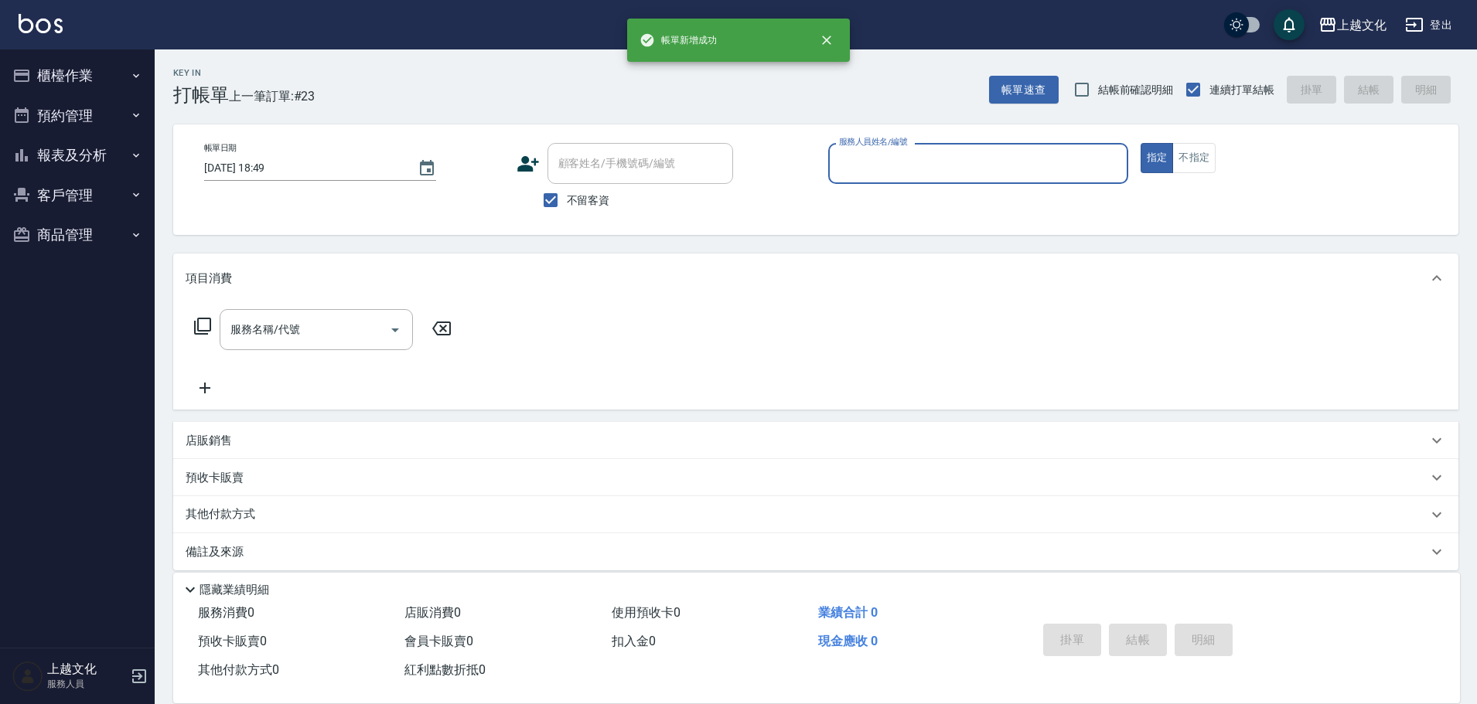
drag, startPoint x: 55, startPoint y: 152, endPoint x: 63, endPoint y: 180, distance: 29.6
click at [56, 152] on button "報表及分析" at bounding box center [77, 155] width 142 height 40
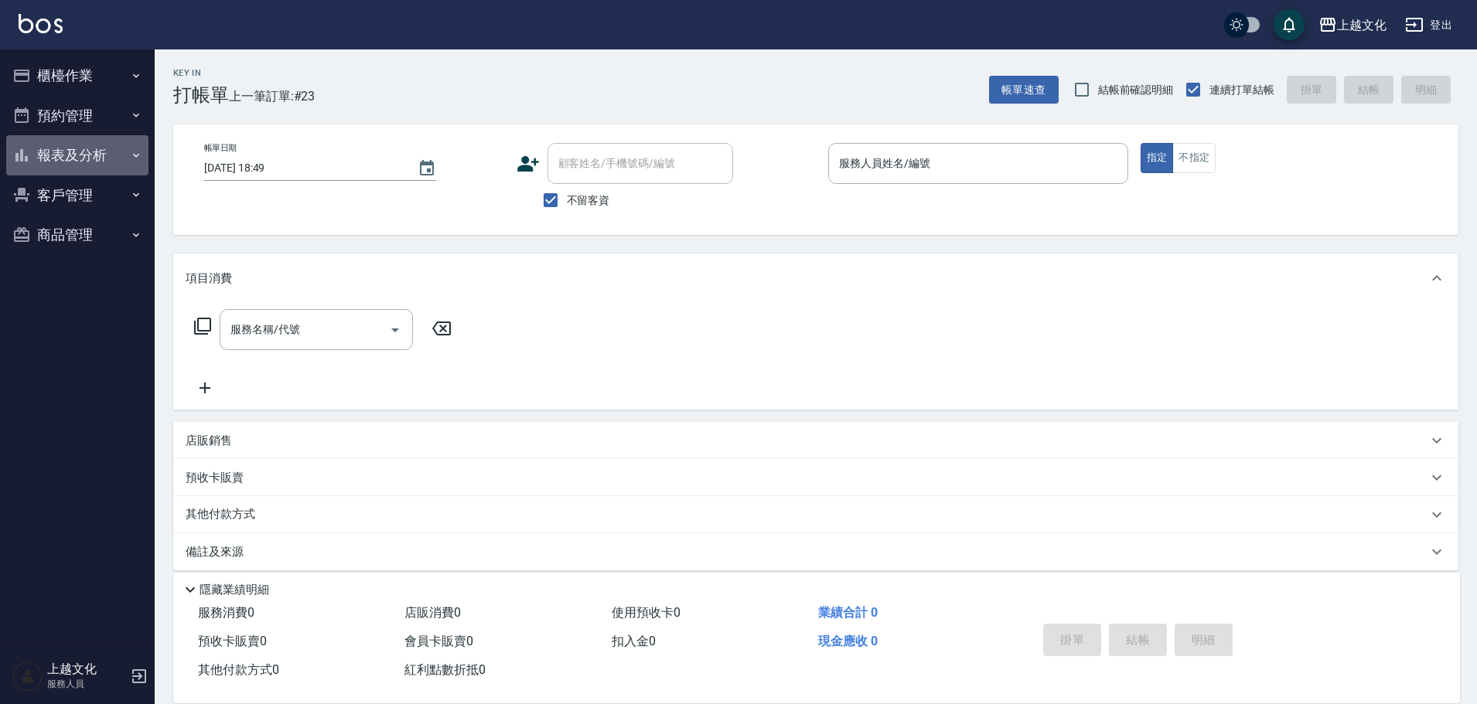
drag, startPoint x: 57, startPoint y: 157, endPoint x: 69, endPoint y: 194, distance: 38.9
click at [57, 156] on button "報表及分析" at bounding box center [77, 155] width 142 height 40
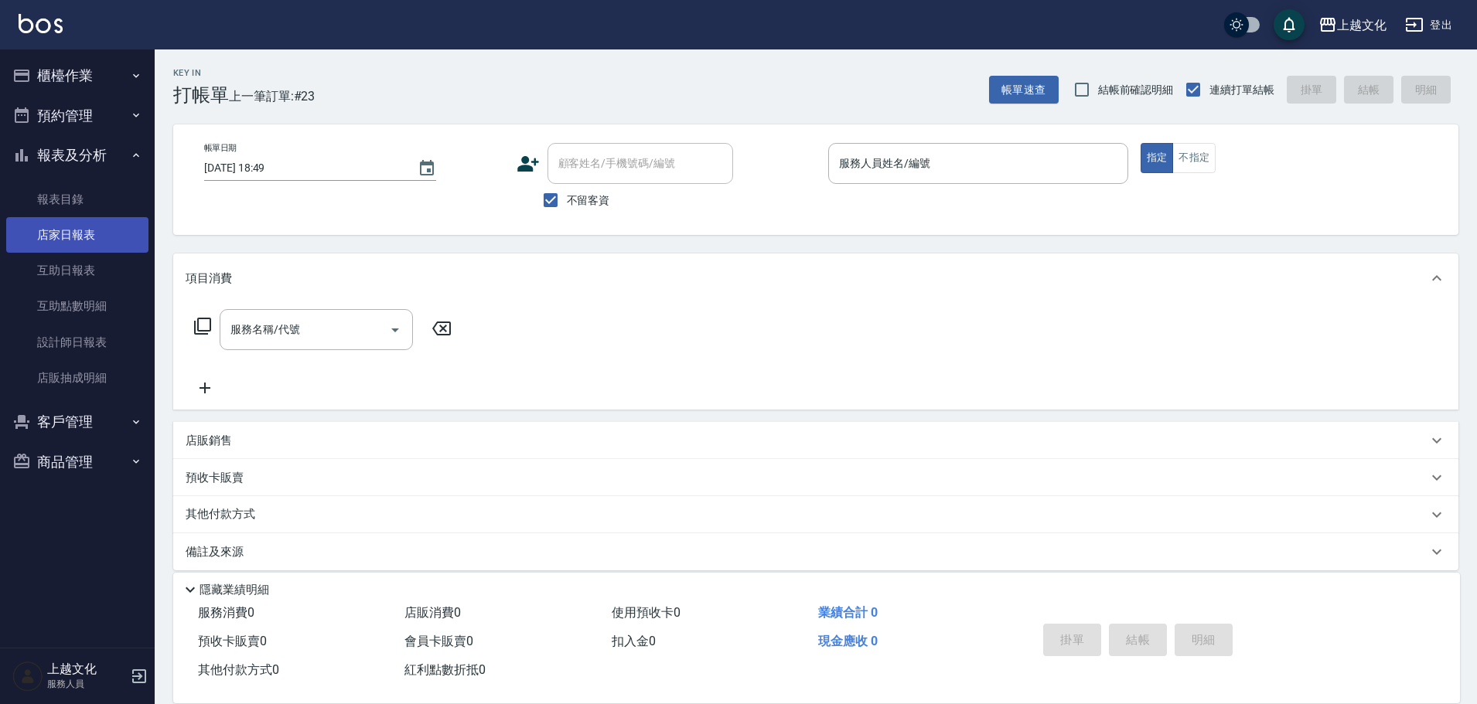
click at [84, 243] on link "店家日報表" at bounding box center [77, 235] width 142 height 36
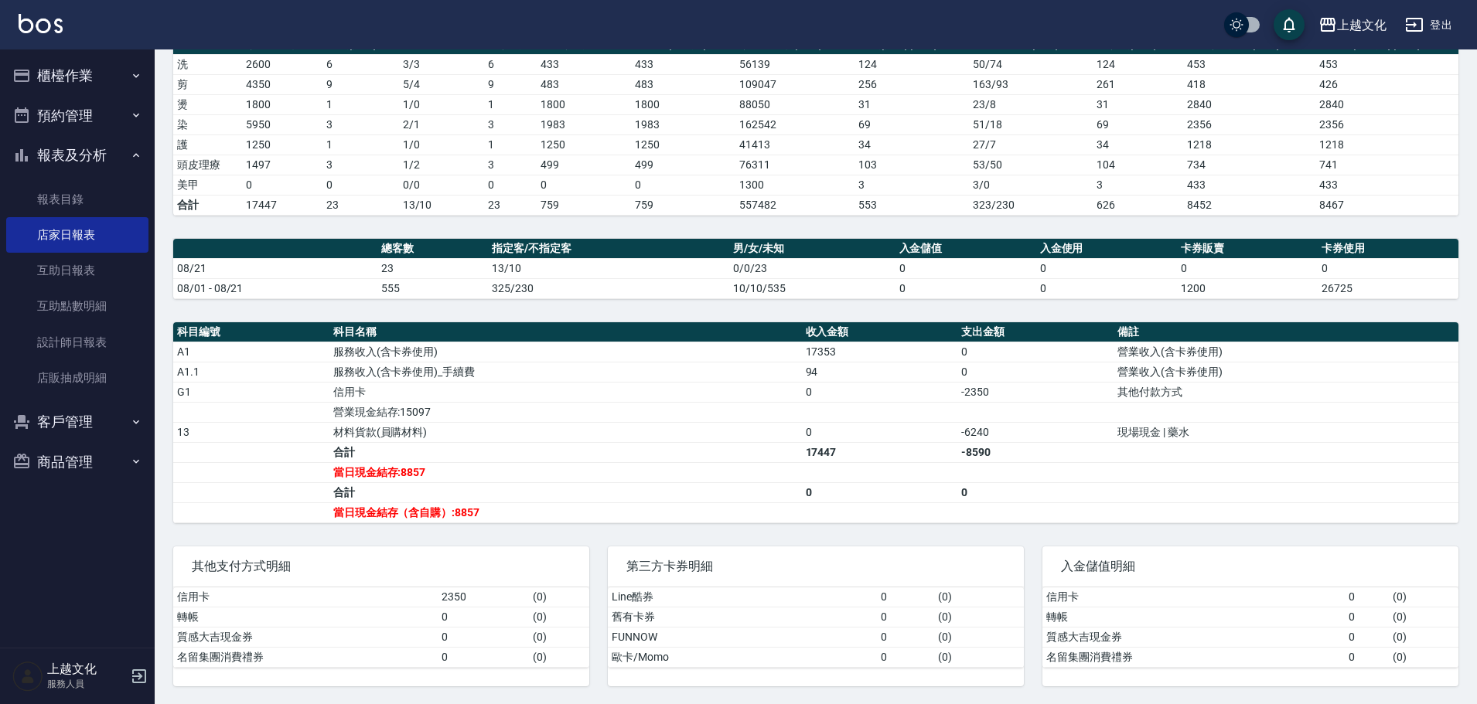
scroll to position [237, 0]
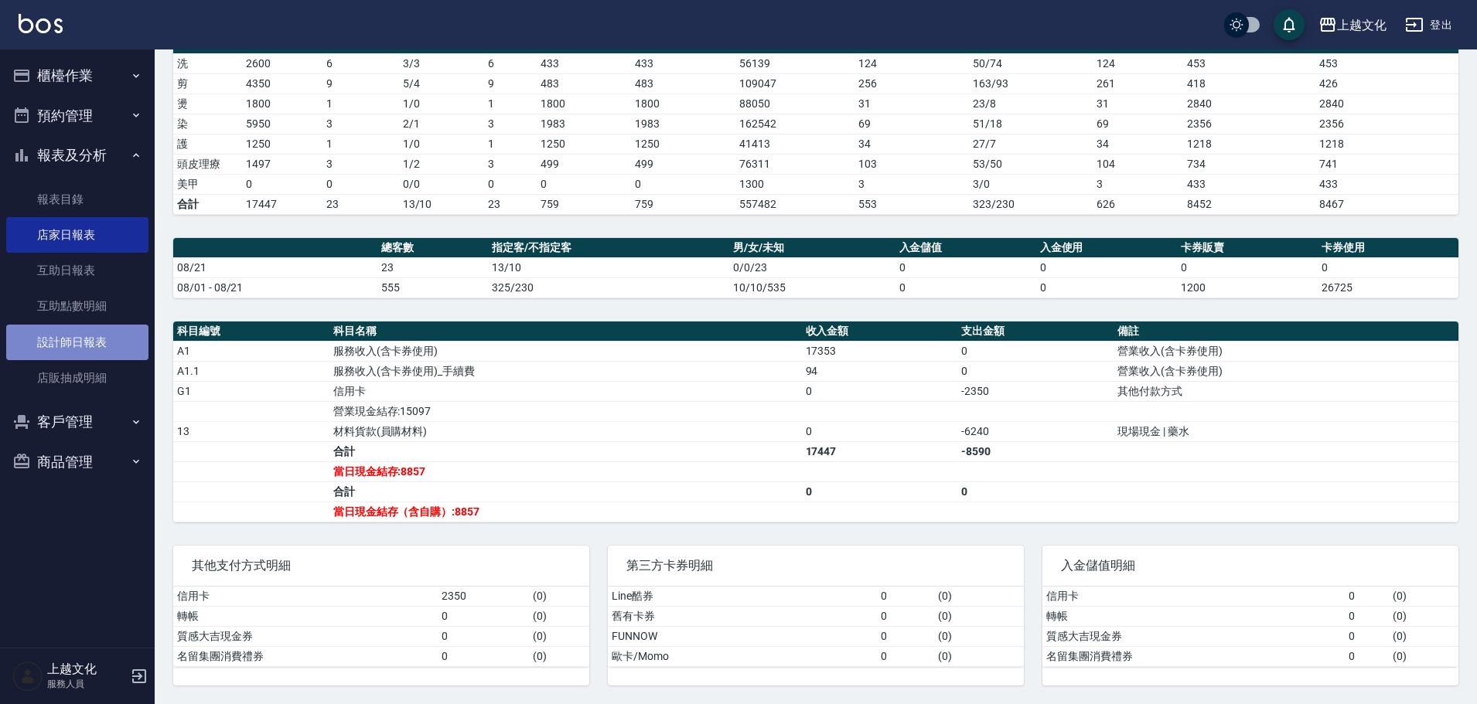
click at [70, 345] on link "設計師日報表" at bounding box center [77, 343] width 142 height 36
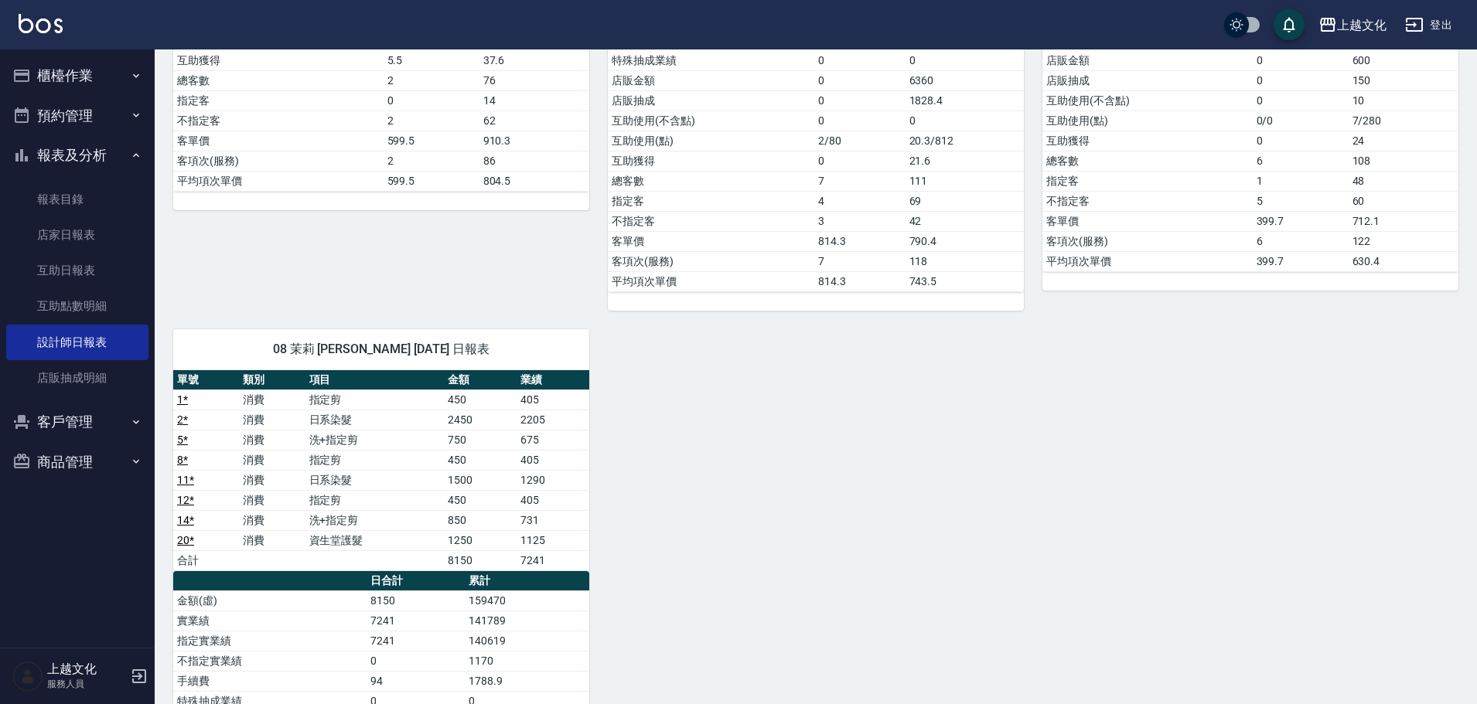
scroll to position [464, 0]
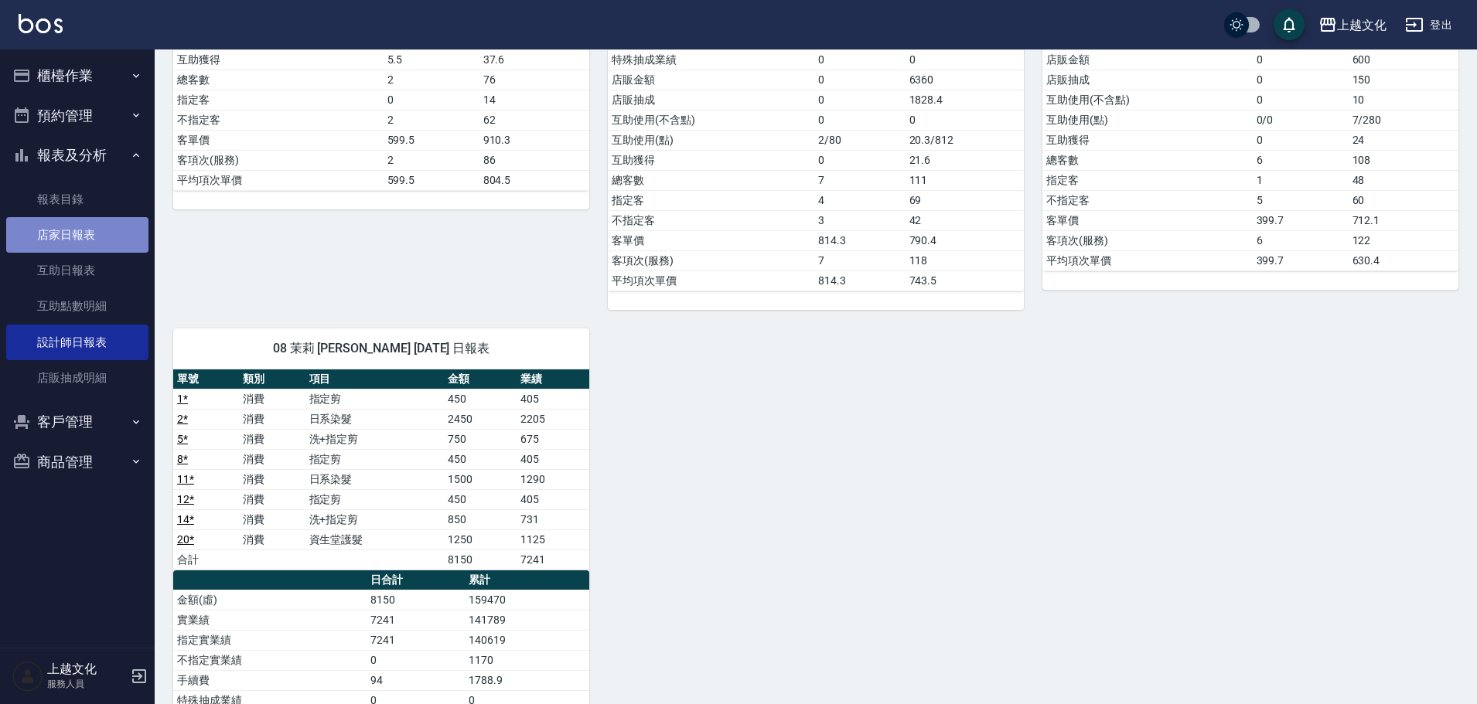
click at [61, 232] on link "店家日報表" at bounding box center [77, 235] width 142 height 36
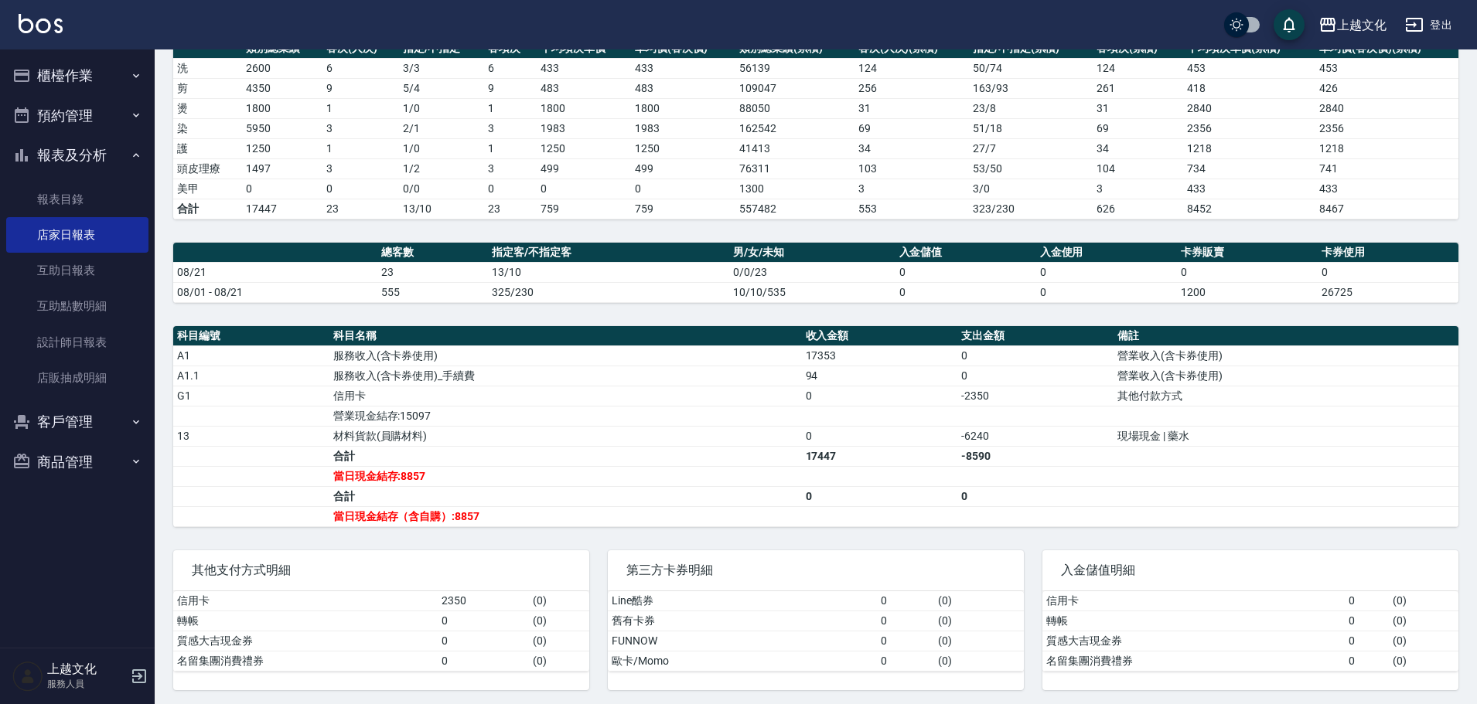
scroll to position [237, 0]
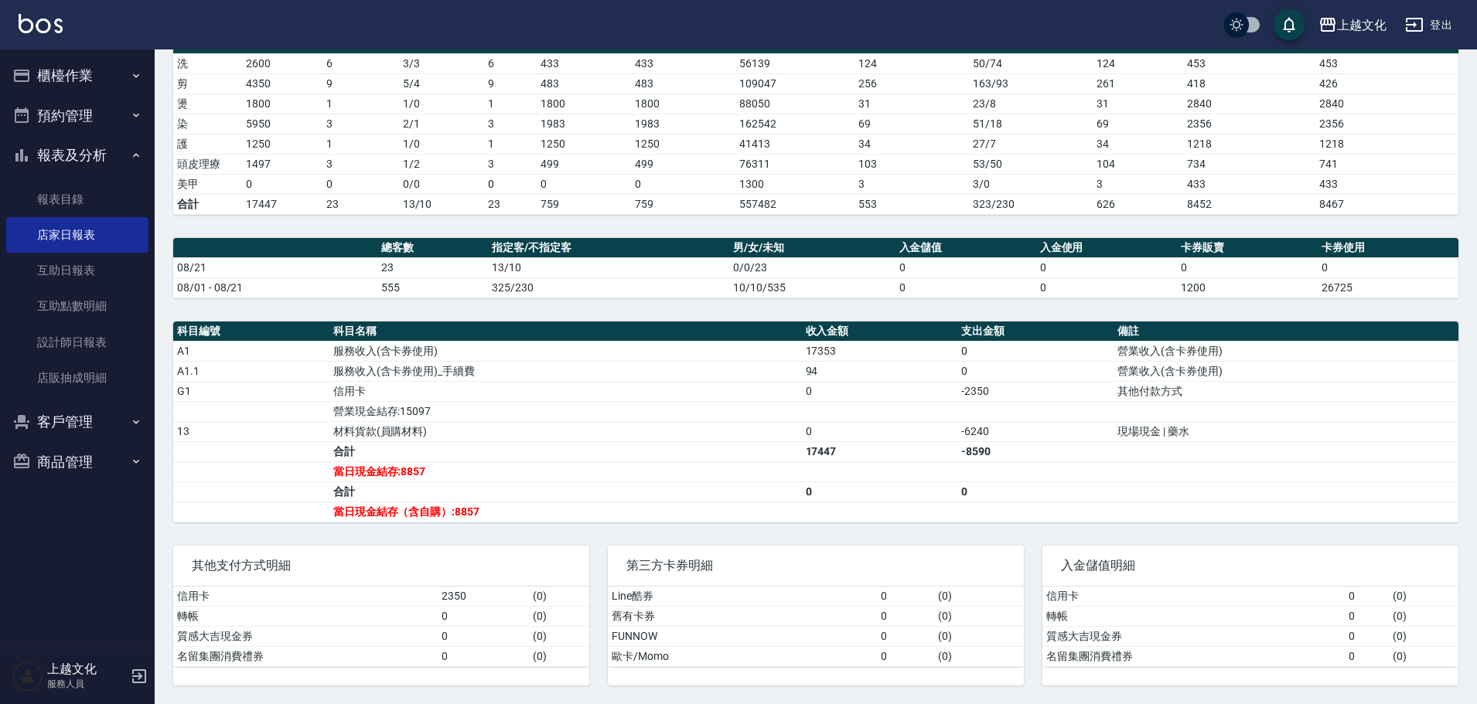
click at [49, 66] on button "櫃檯作業" at bounding box center [77, 76] width 142 height 40
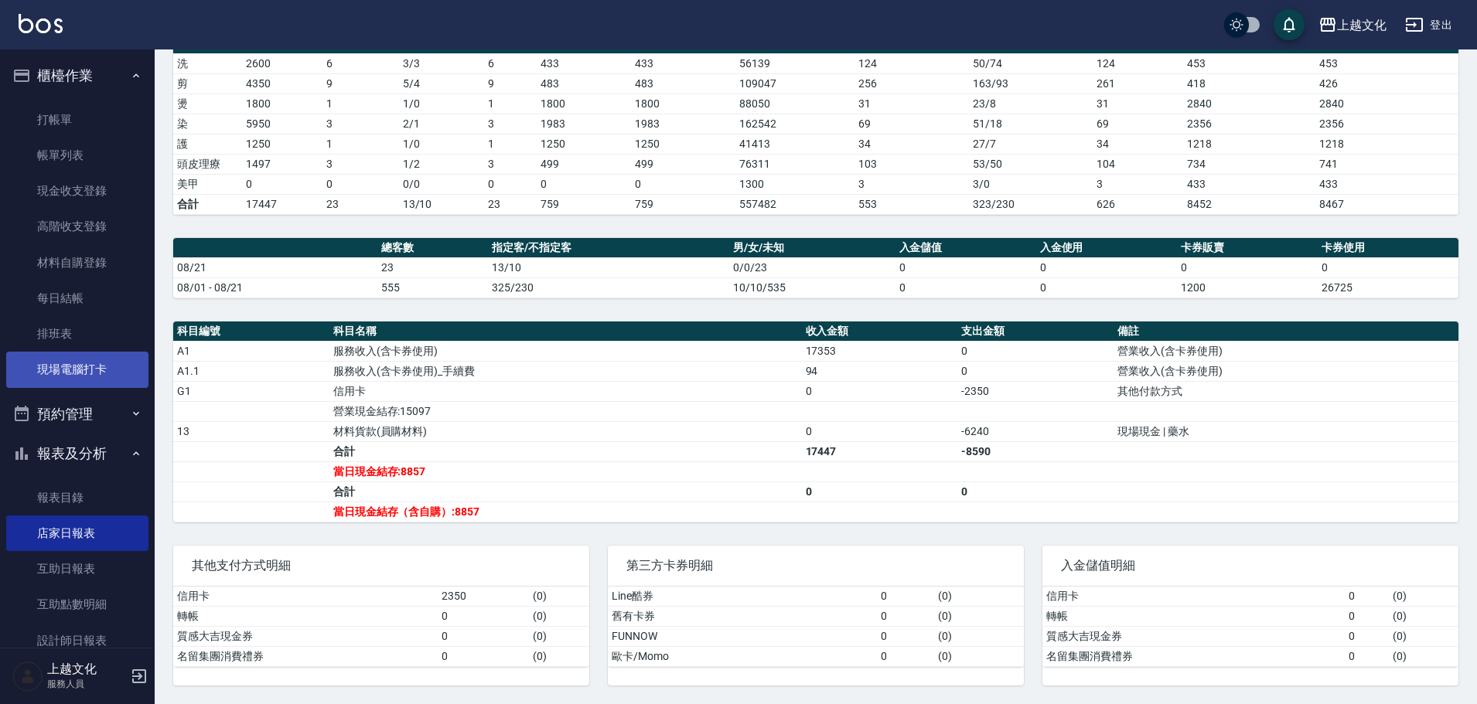
click at [69, 366] on link "現場電腦打卡" at bounding box center [77, 370] width 142 height 36
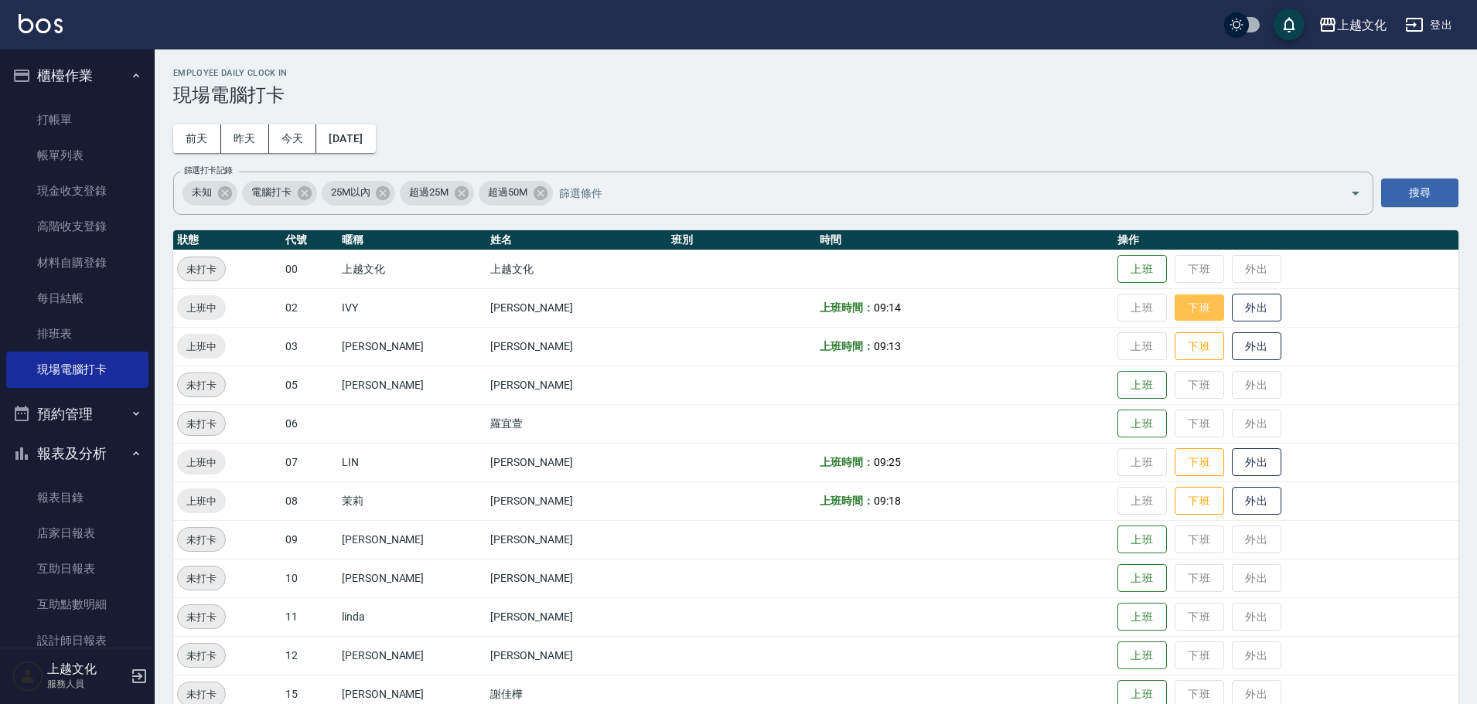
click at [1183, 312] on button "下班" at bounding box center [1198, 308] width 49 height 27
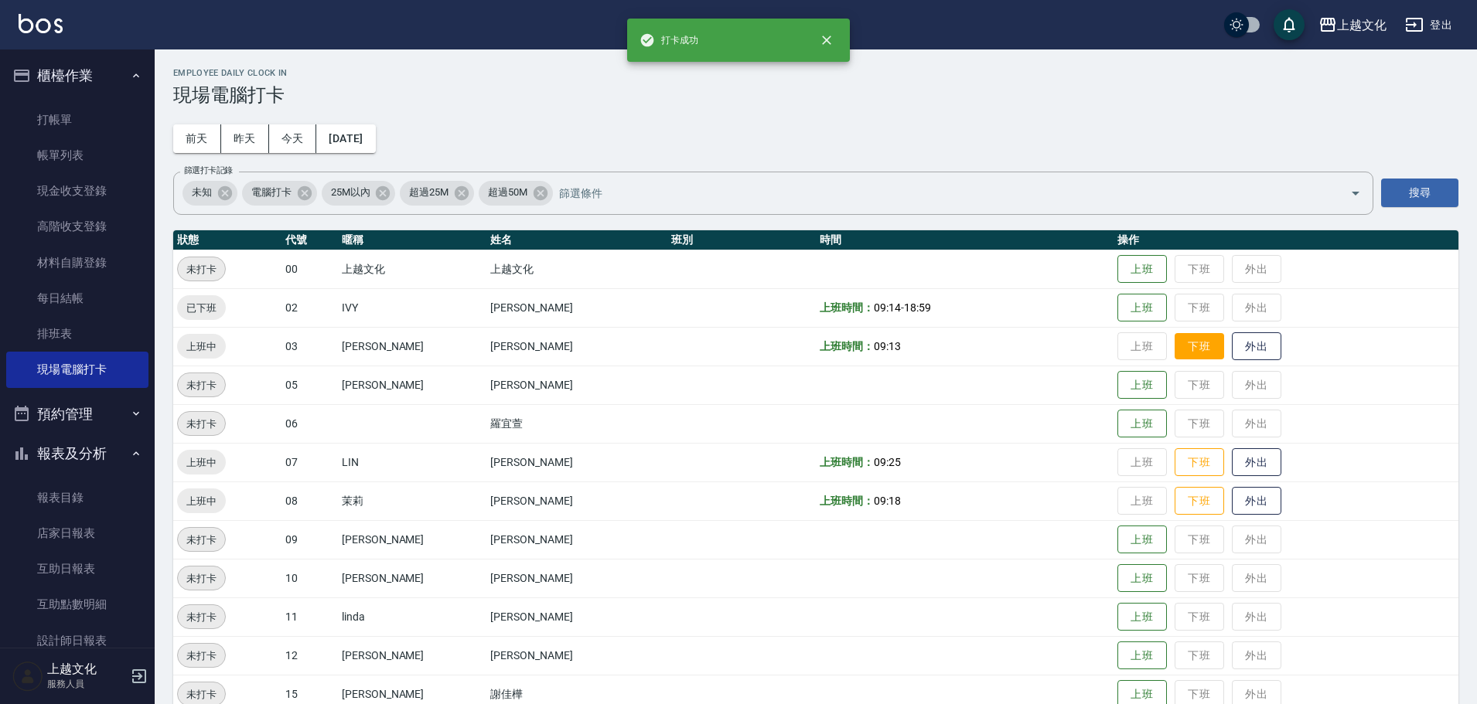
click at [1194, 351] on button "下班" at bounding box center [1198, 346] width 49 height 27
click at [1187, 462] on button "下班" at bounding box center [1198, 462] width 49 height 27
click at [1194, 498] on button "下班" at bounding box center [1198, 501] width 49 height 27
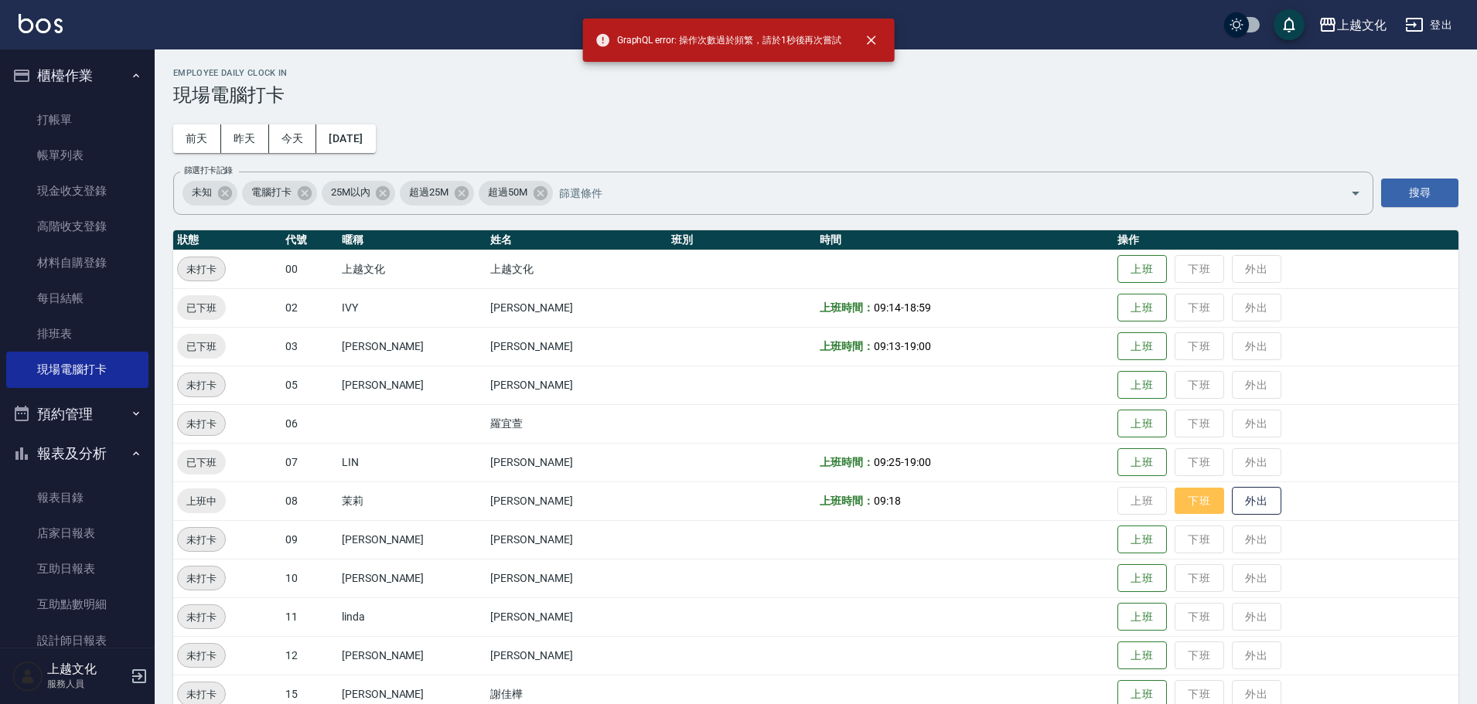
click at [1194, 498] on button "下班" at bounding box center [1198, 501] width 49 height 27
click at [1194, 501] on button "下班" at bounding box center [1198, 501] width 49 height 27
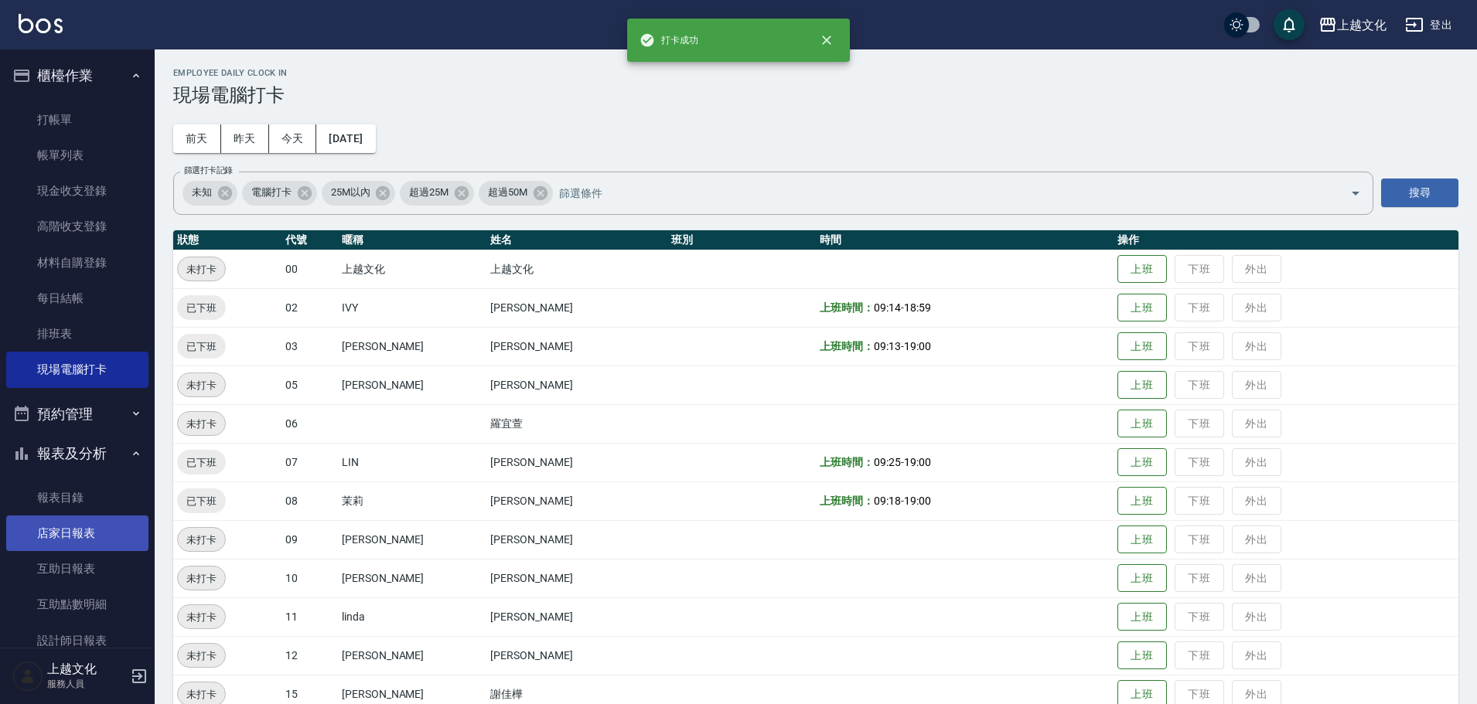
click at [53, 536] on link "店家日報表" at bounding box center [77, 534] width 142 height 36
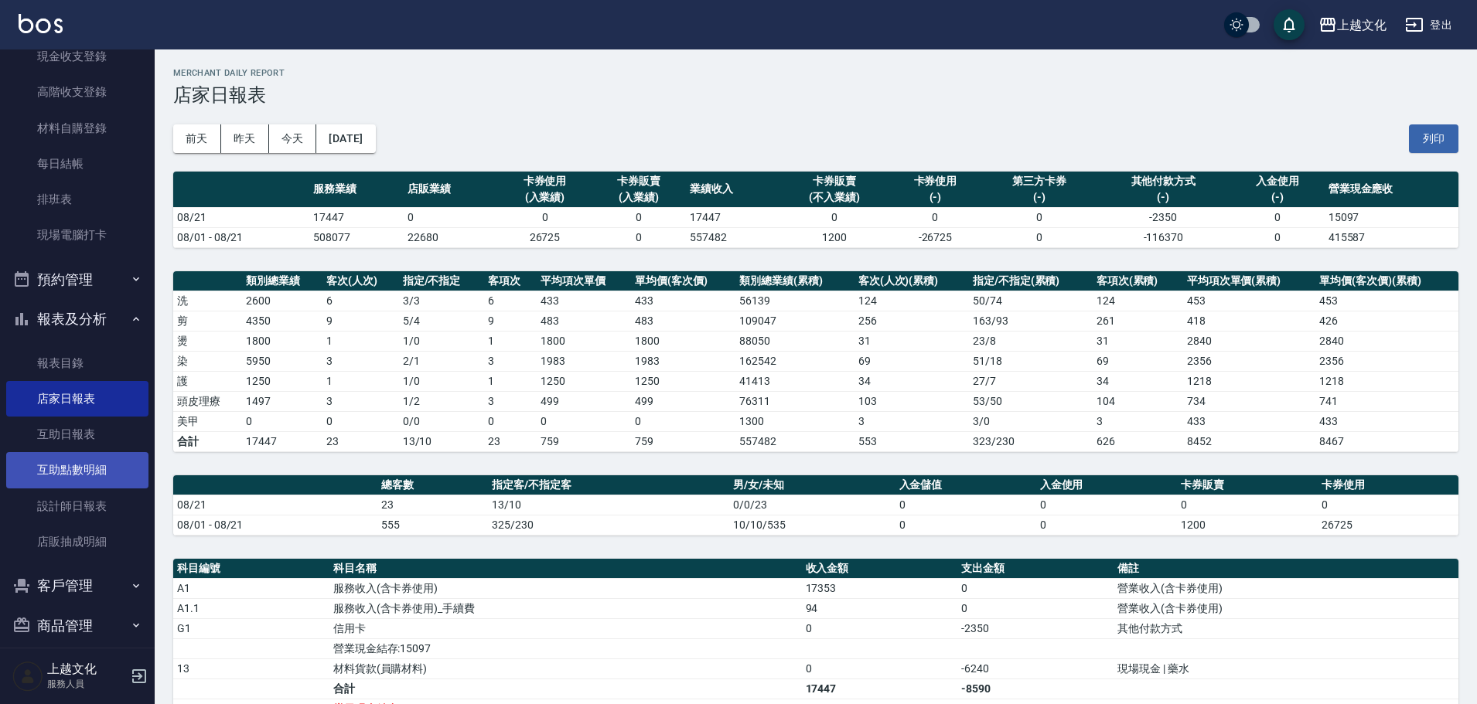
scroll to position [151, 0]
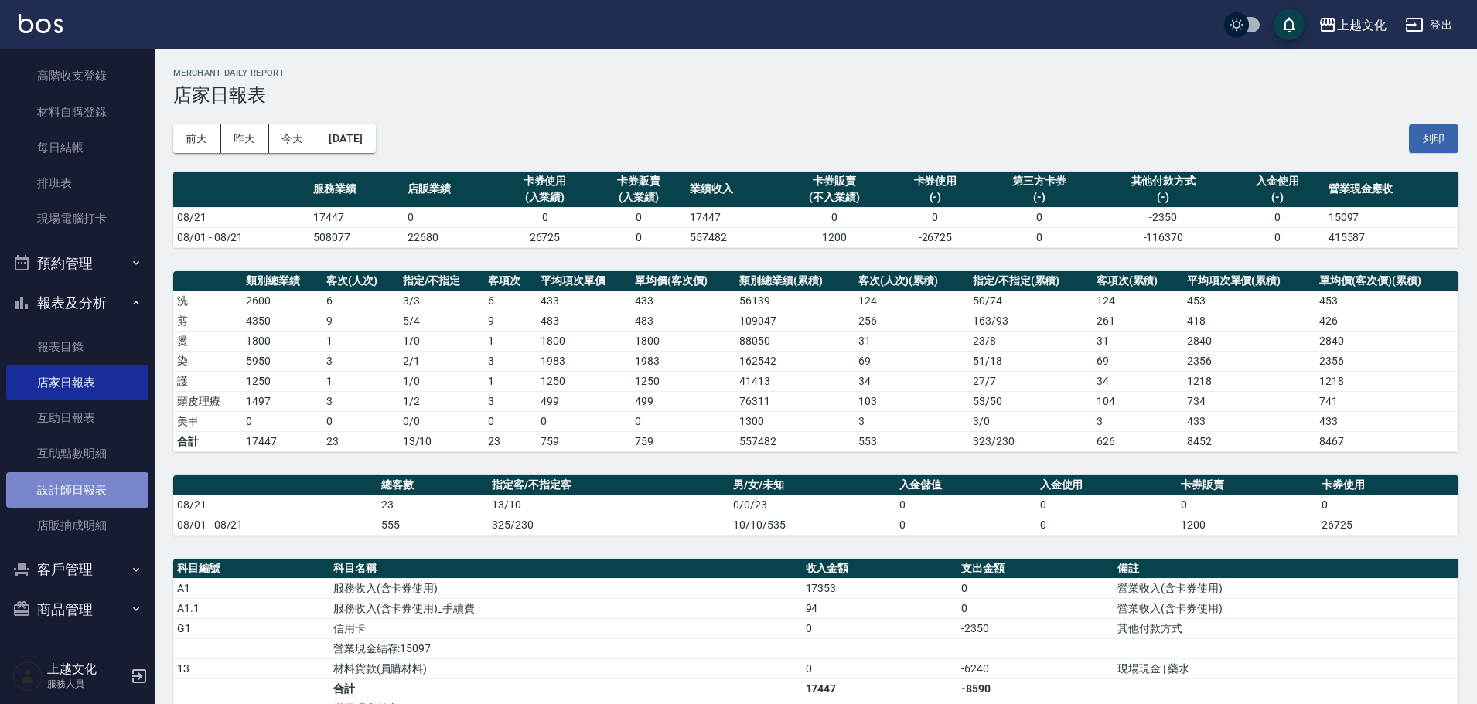
click at [102, 497] on link "設計師日報表" at bounding box center [77, 490] width 142 height 36
